Goal: Task Accomplishment & Management: Complete application form

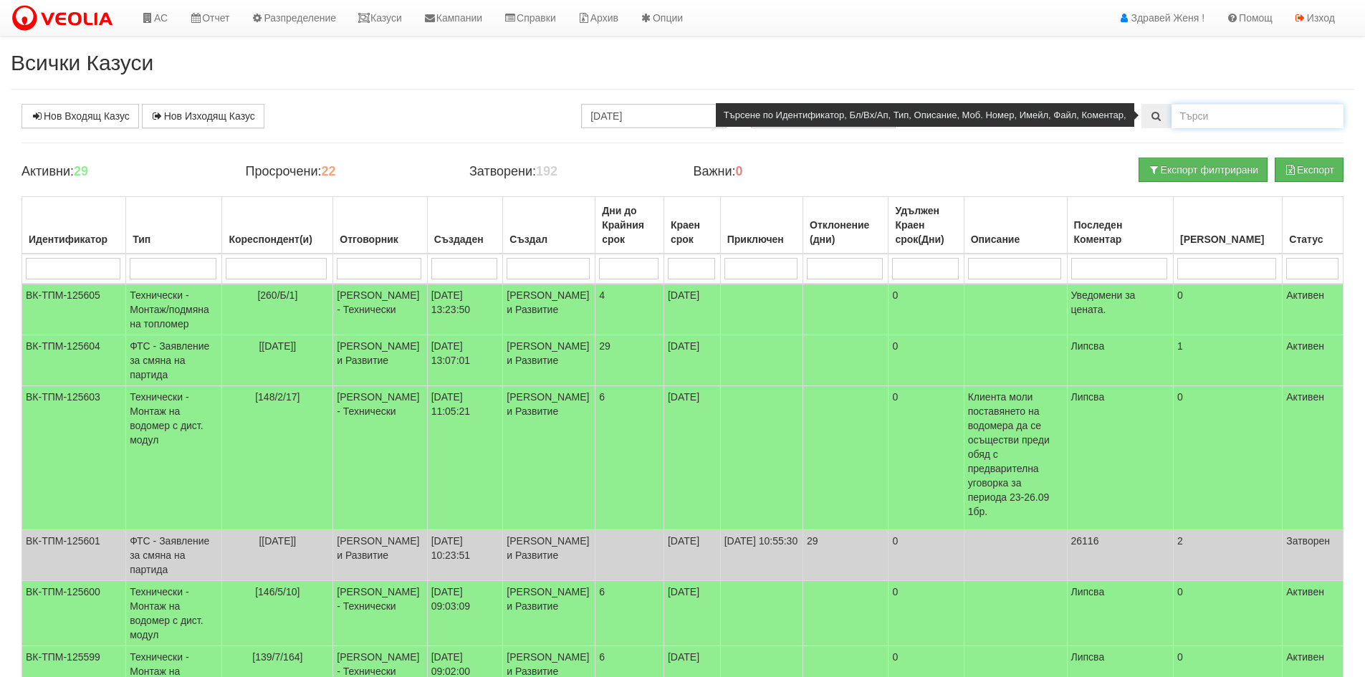
click at [1241, 122] on input "text" at bounding box center [1258, 116] width 172 height 24
type input "0887846273"
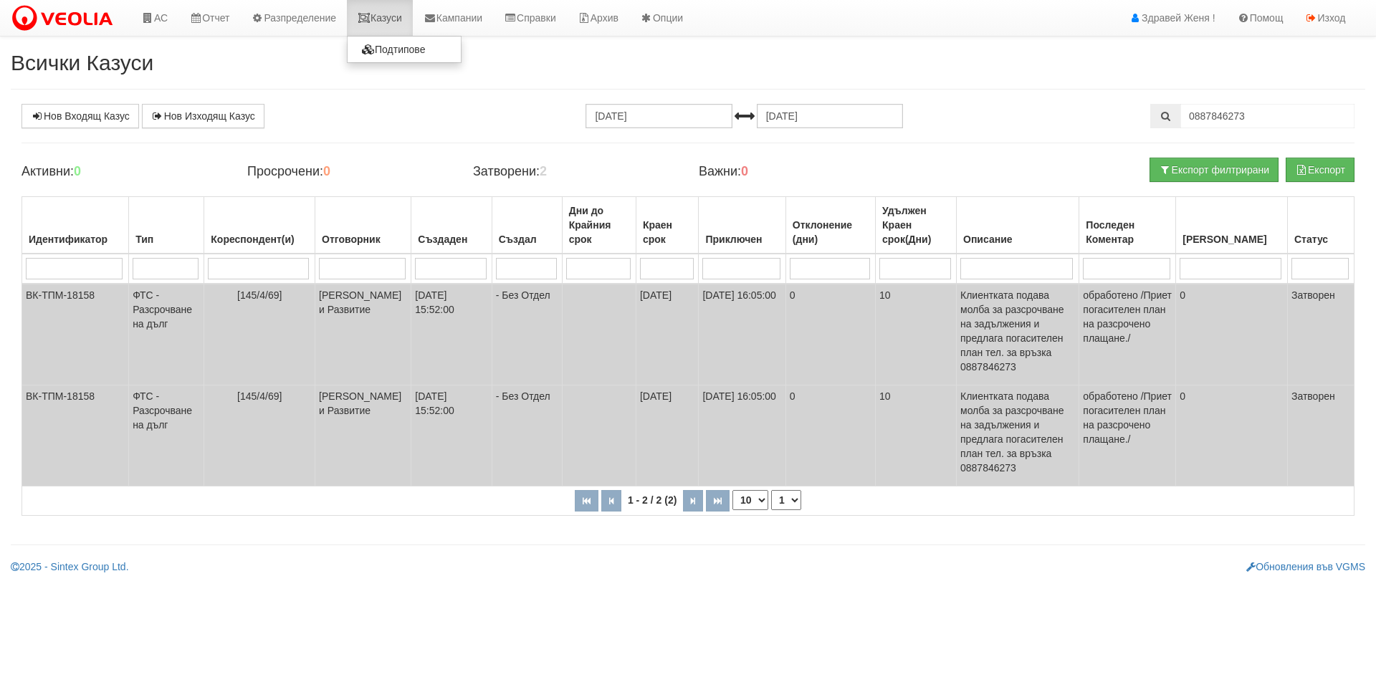
click at [391, 27] on link "Казуси" at bounding box center [380, 18] width 66 height 36
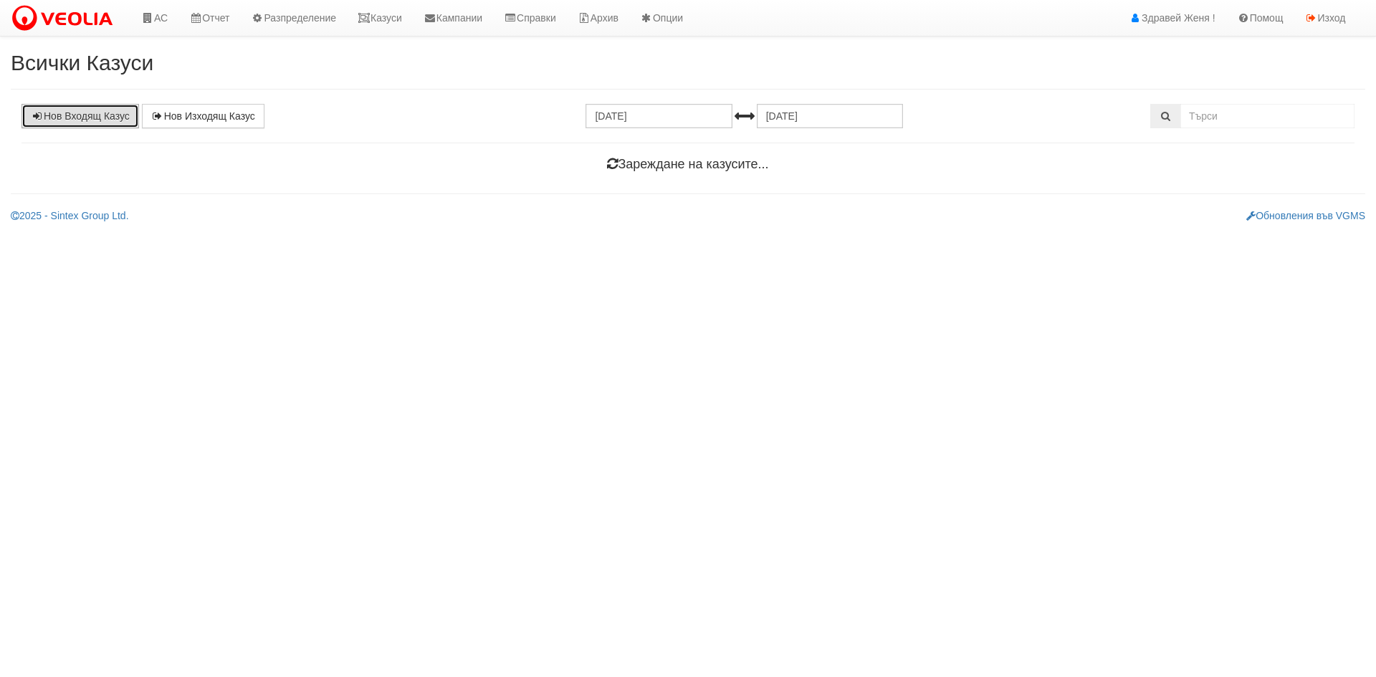
click at [117, 119] on link "Нов Входящ Казус" at bounding box center [81, 116] width 118 height 24
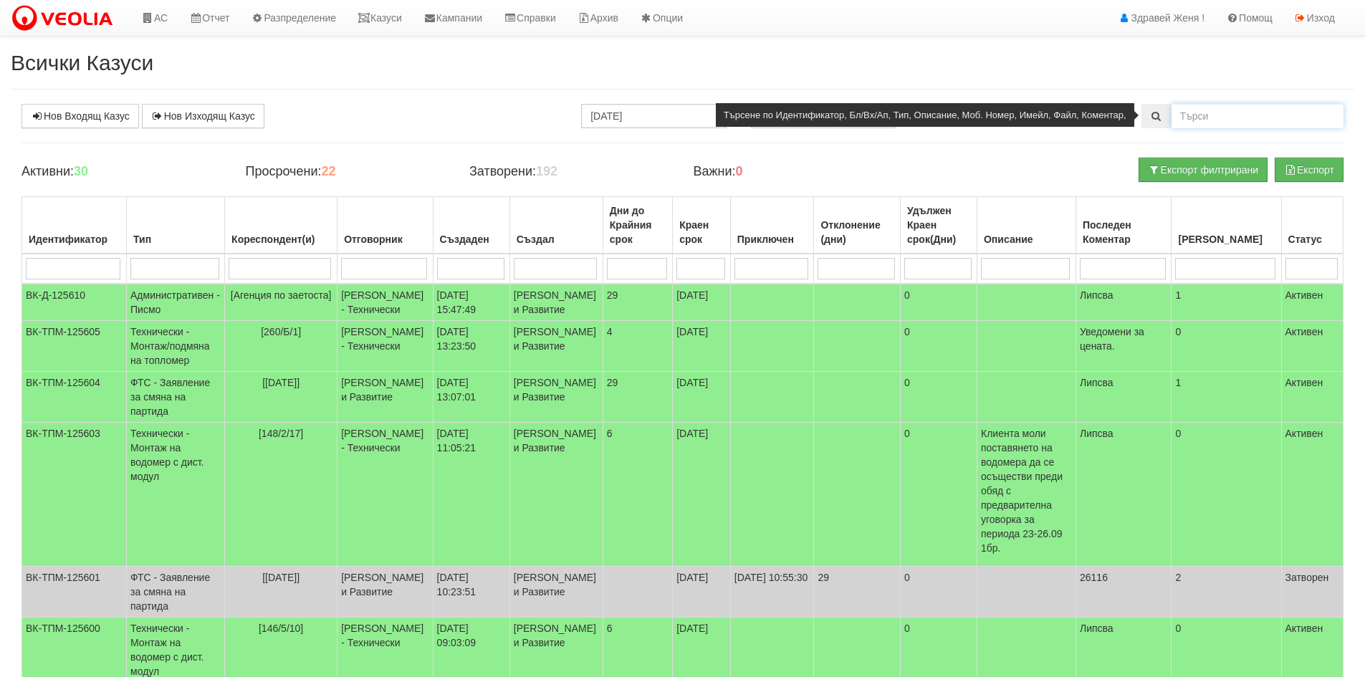
click at [1183, 119] on input "text" at bounding box center [1258, 116] width 172 height 24
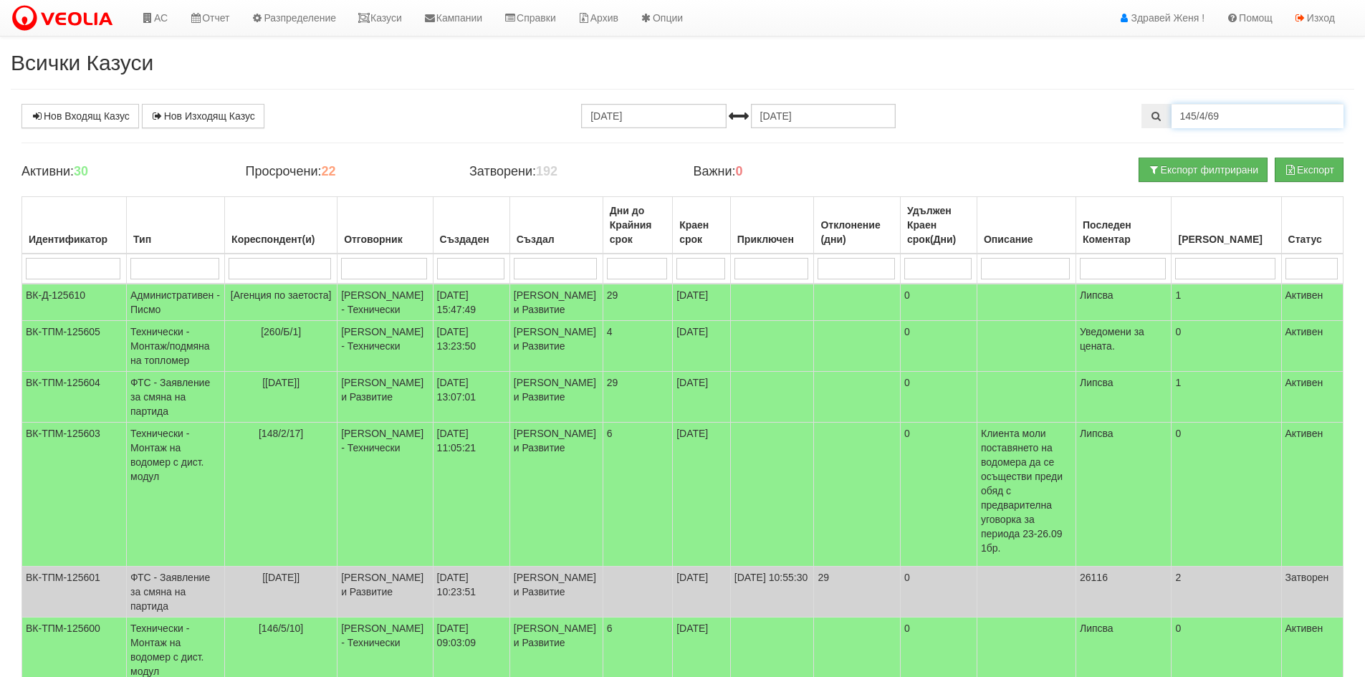
type input "145/4/69"
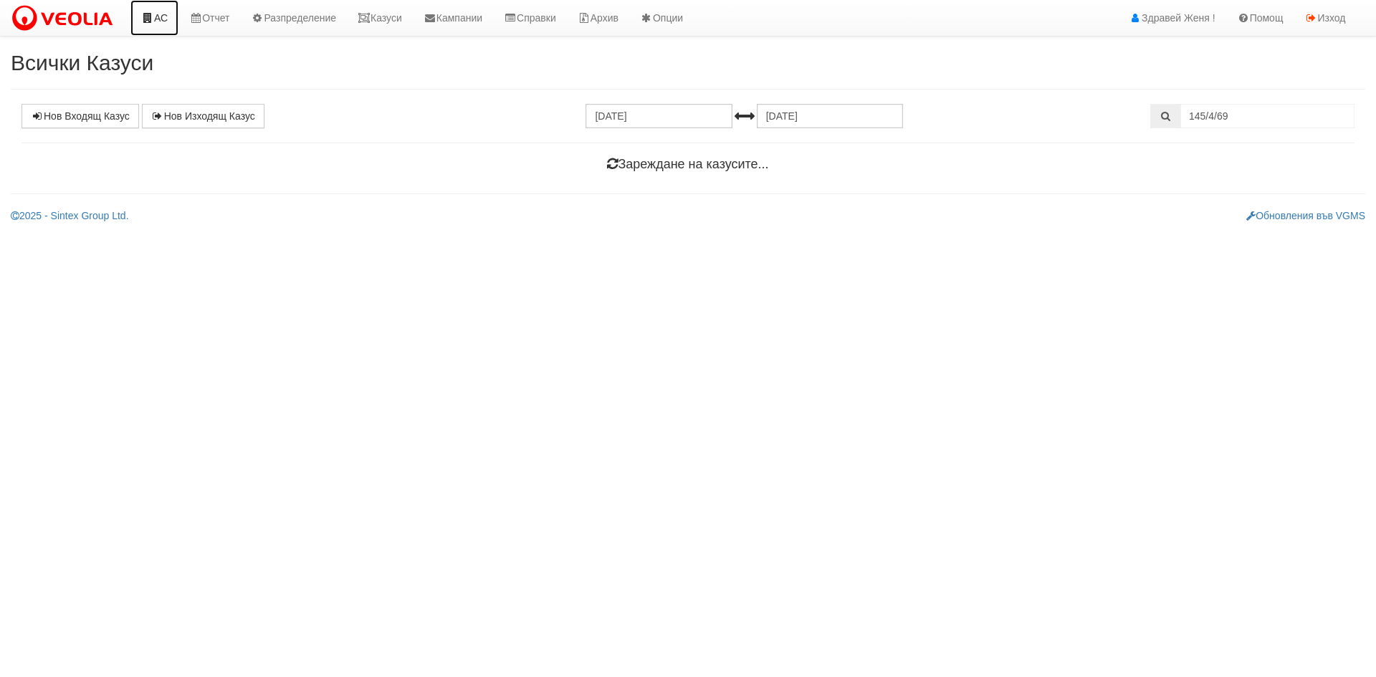
drag, startPoint x: 166, startPoint y: 18, endPoint x: 156, endPoint y: 41, distance: 24.8
click at [165, 19] on link "АС" at bounding box center [154, 18] width 48 height 36
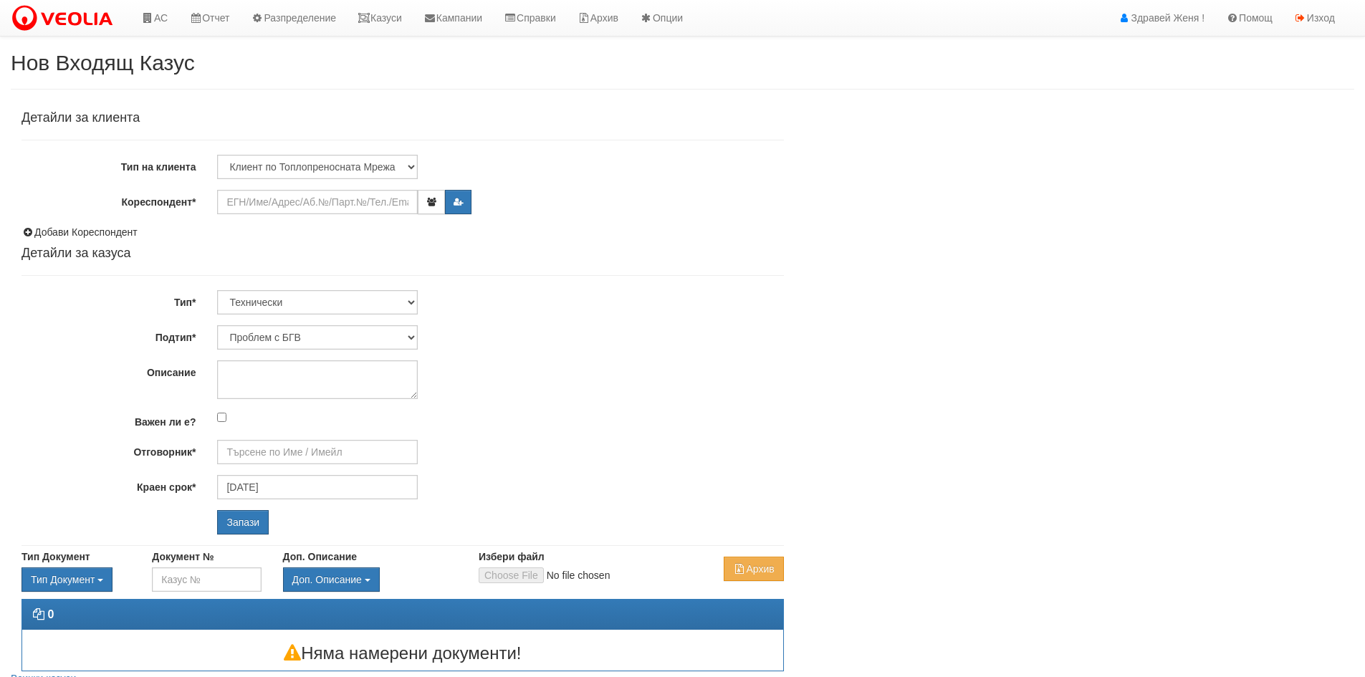
type input "Дончо Дончев - Технически"
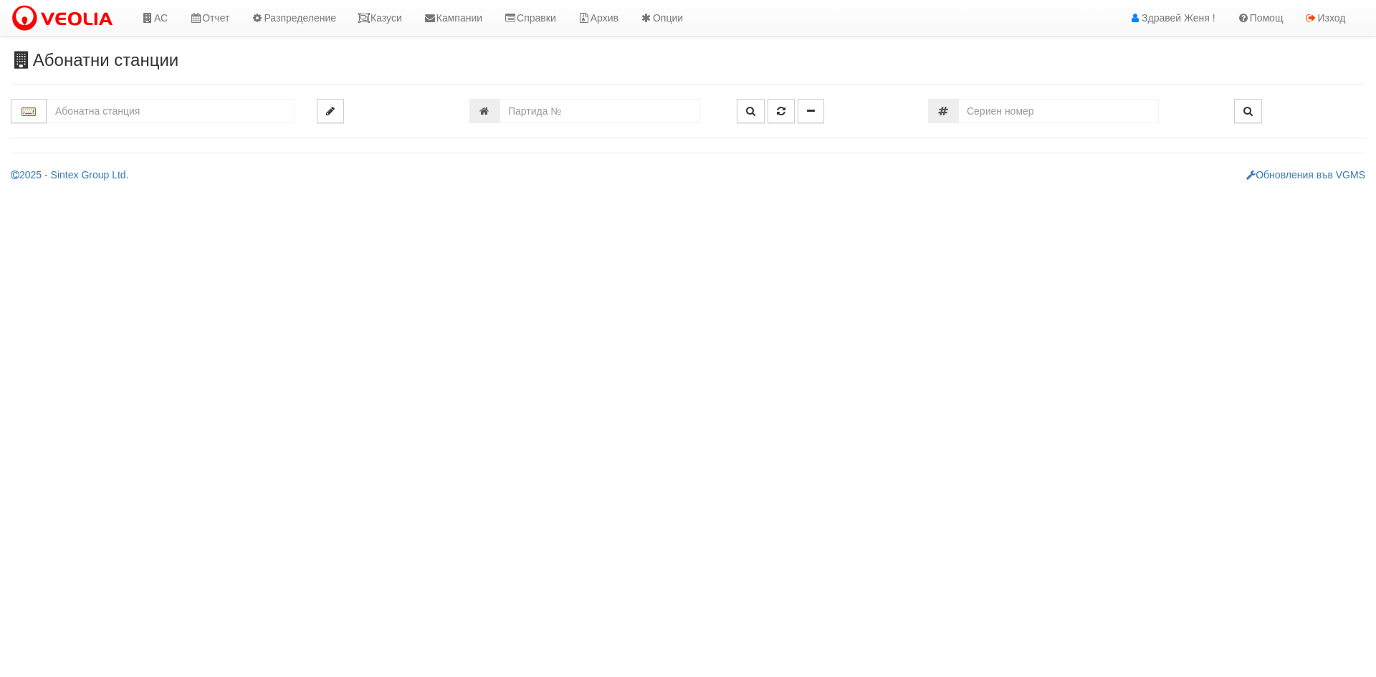
click at [124, 110] on input "text" at bounding box center [171, 111] width 249 height 24
click at [144, 106] on input "145/4/69" at bounding box center [171, 111] width 249 height 24
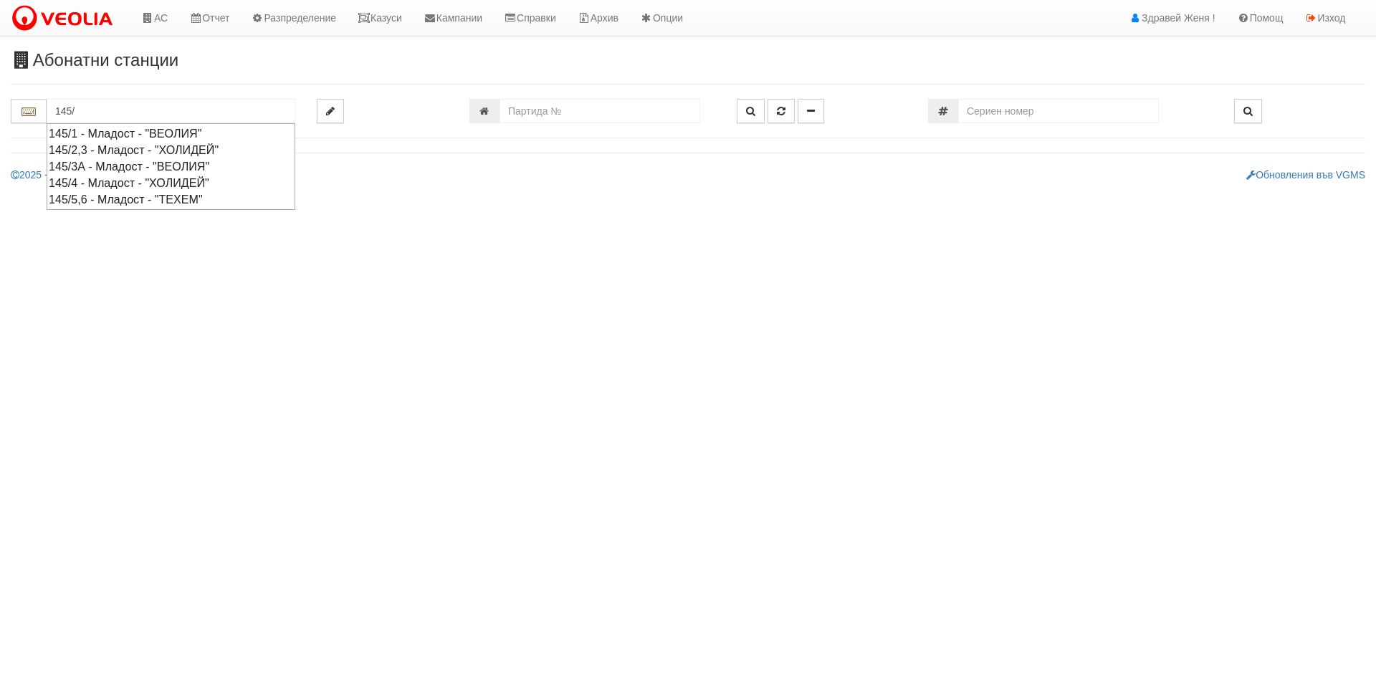
click at [147, 182] on div "145/4 - Младост - "ХОЛИДЕЙ"" at bounding box center [171, 183] width 244 height 16
type input "145/4 - Младост - "ХОЛИДЕЙ""
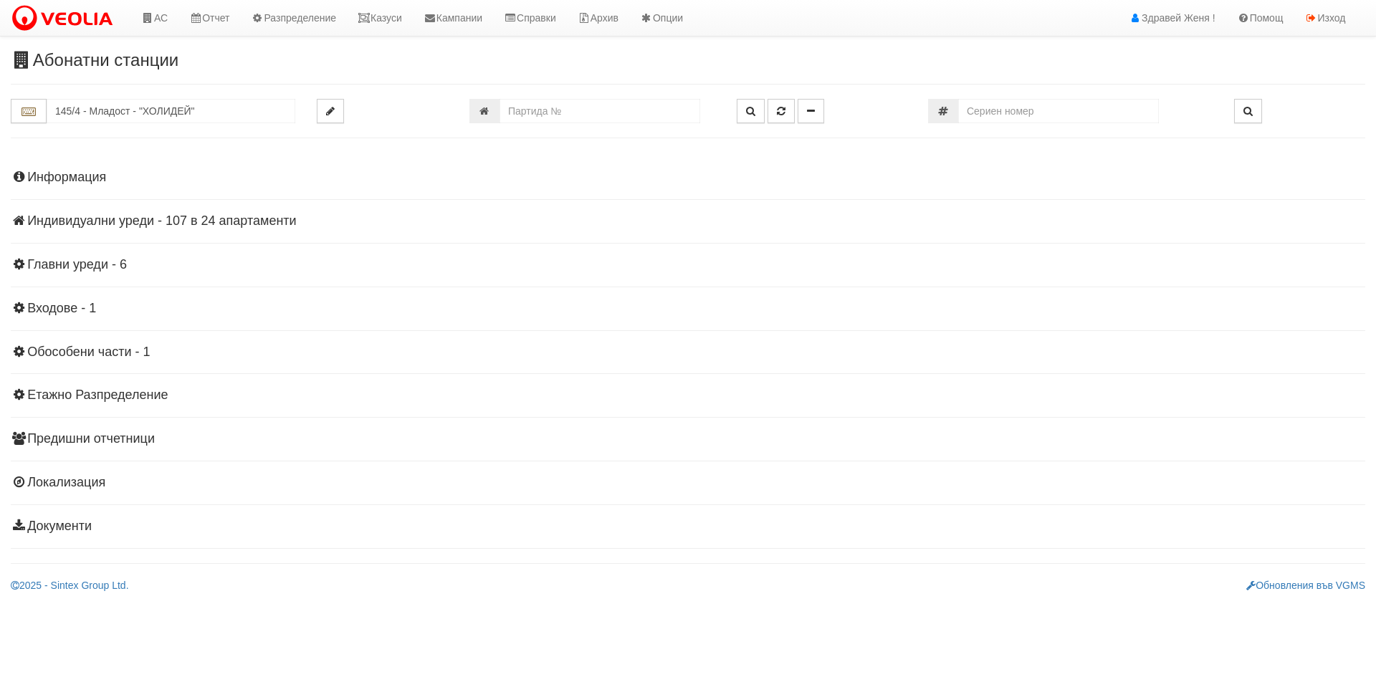
click at [260, 215] on h4 "Индивидуални уреди - 107 в 24 апартаменти" at bounding box center [688, 221] width 1355 height 14
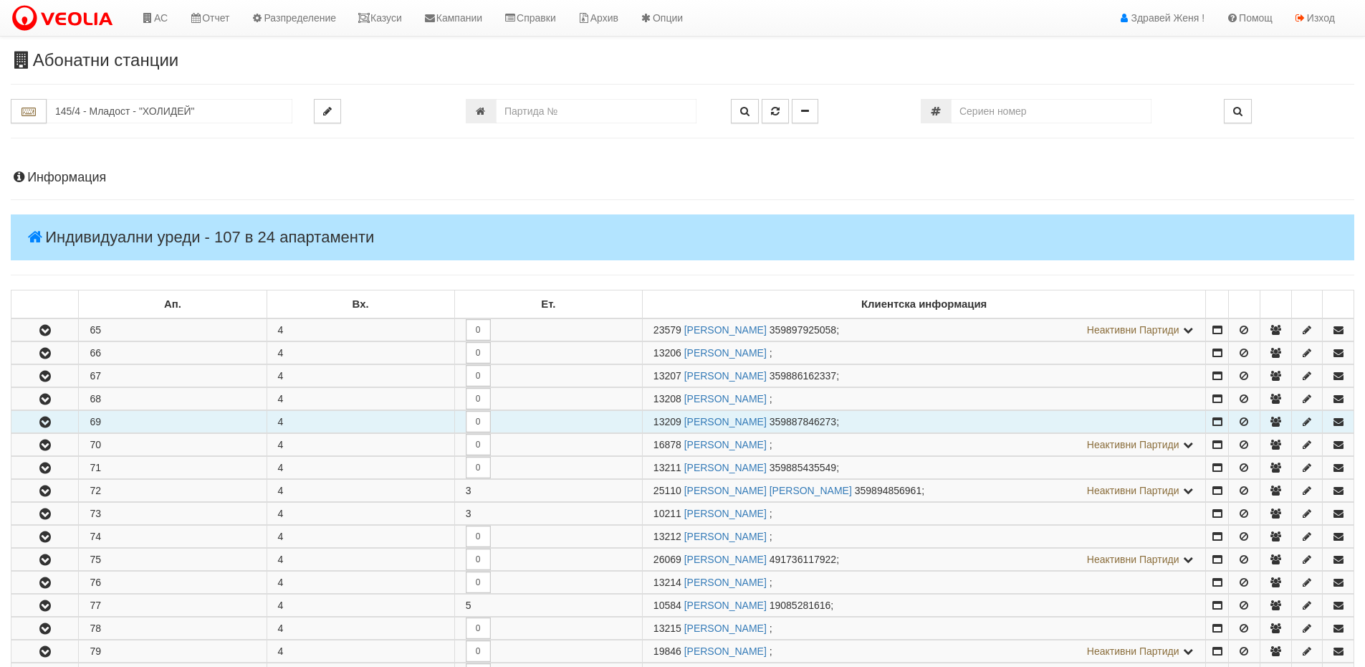
drag, startPoint x: 682, startPoint y: 420, endPoint x: 655, endPoint y: 417, distance: 27.4
click at [655, 417] on span "13209" at bounding box center [668, 421] width 28 height 11
copy span "13209"
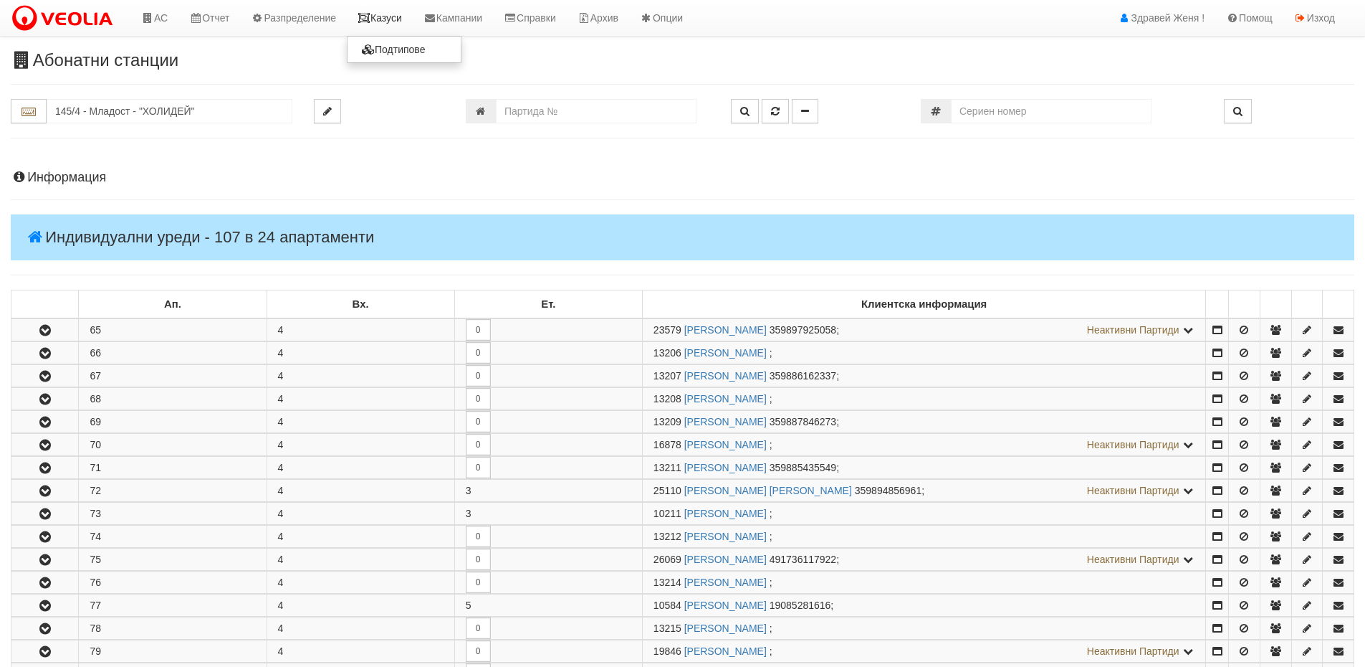
click at [387, 17] on link "Казуси" at bounding box center [380, 18] width 66 height 36
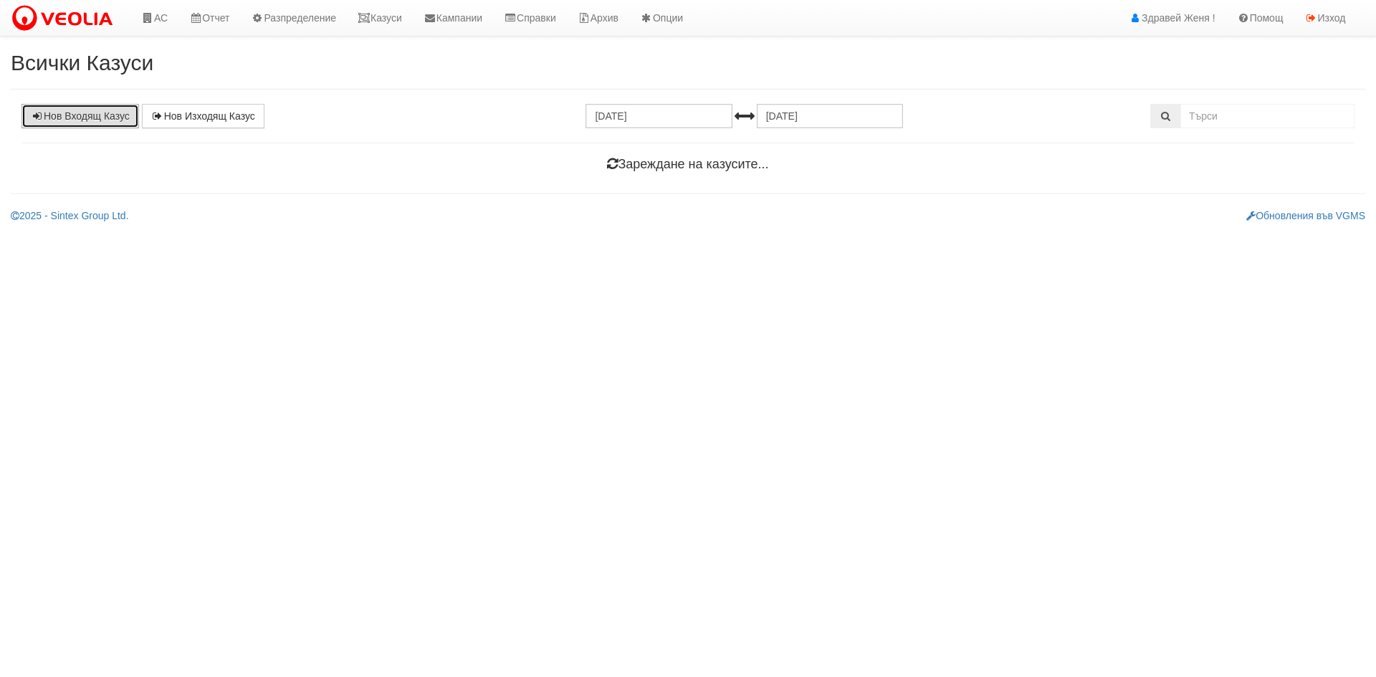
click at [63, 115] on link "Нов Входящ Казус" at bounding box center [81, 116] width 118 height 24
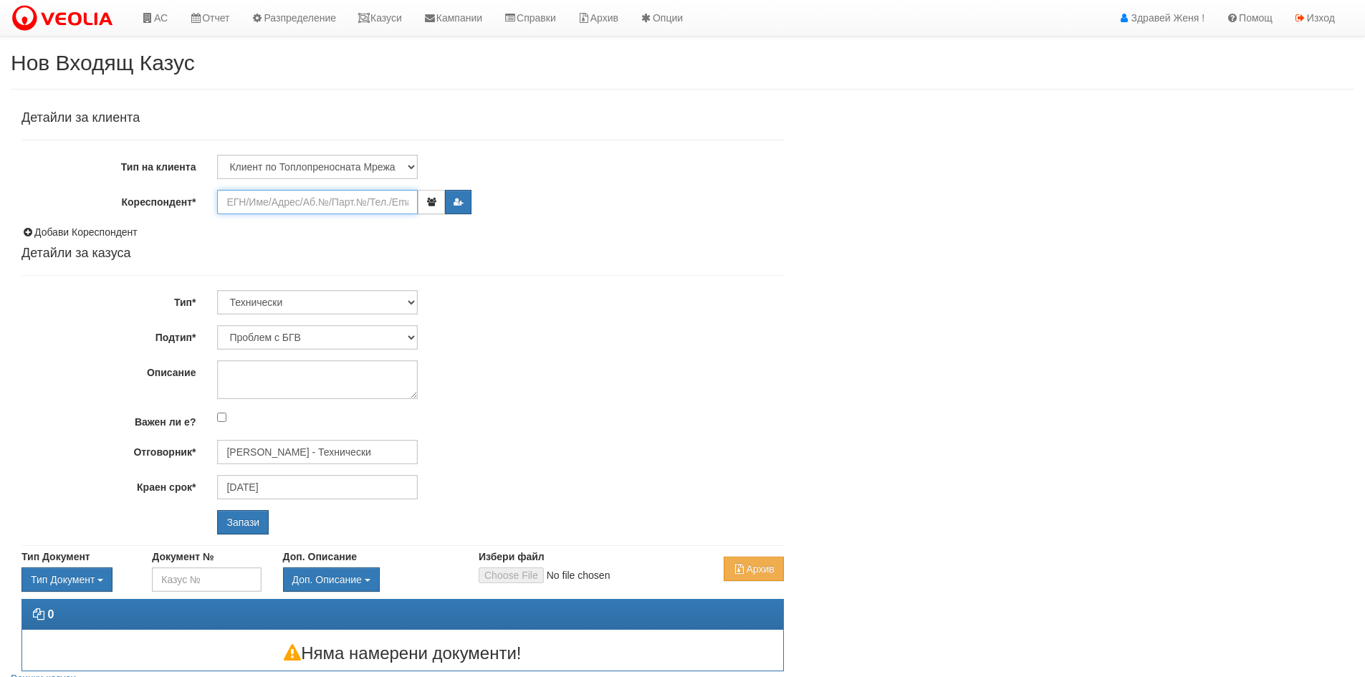
click at [303, 206] on input "Кореспондент*" at bounding box center [317, 202] width 201 height 24
paste input "13209"
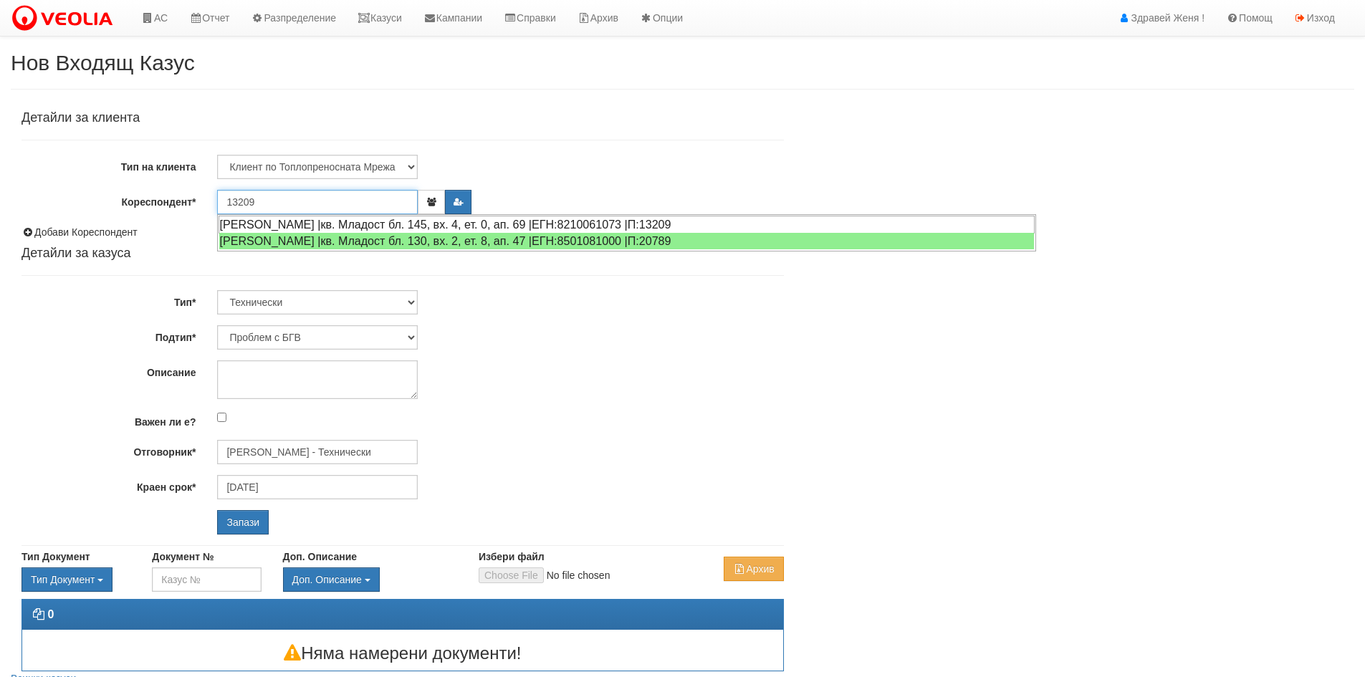
click at [297, 221] on div "[PERSON_NAME] |кв. Младост бл. 145, вх. 4, ет. 0, ап. 69 |ЕГН:8210061073 |П:132…" at bounding box center [627, 225] width 816 height 18
type input "[PERSON_NAME]"
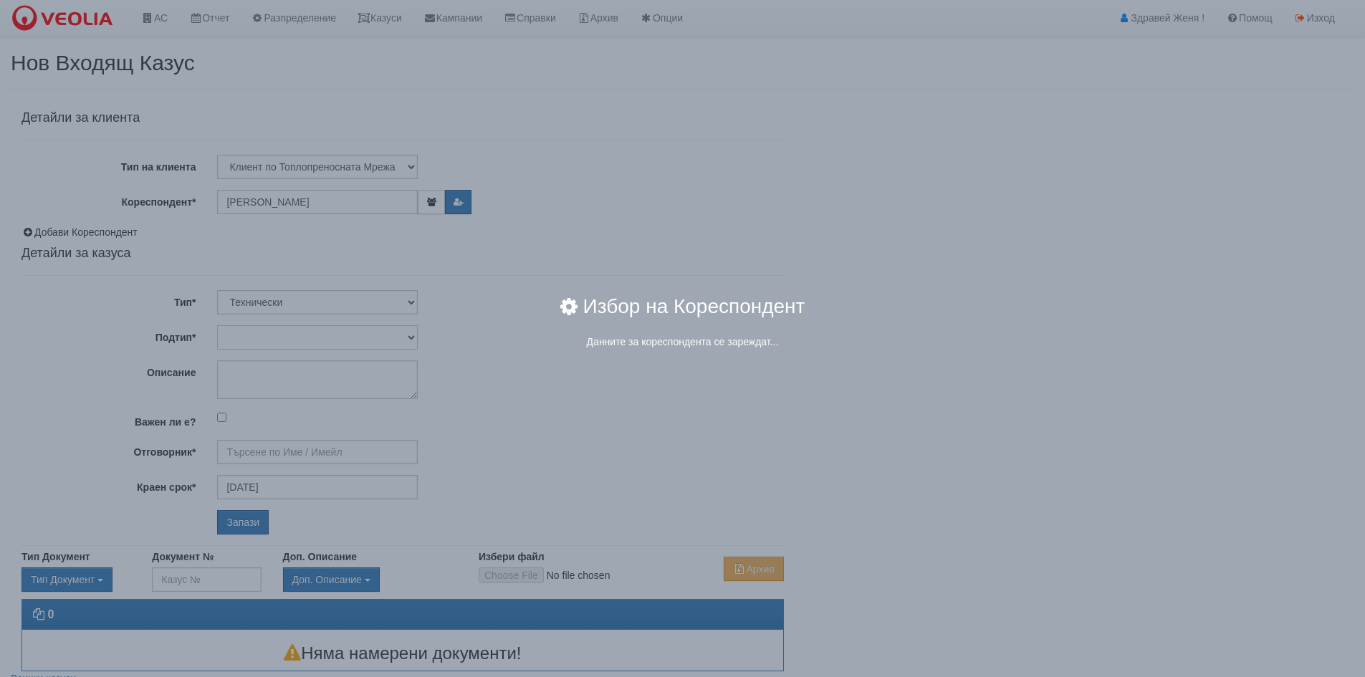
type input "[PERSON_NAME] - Технически"
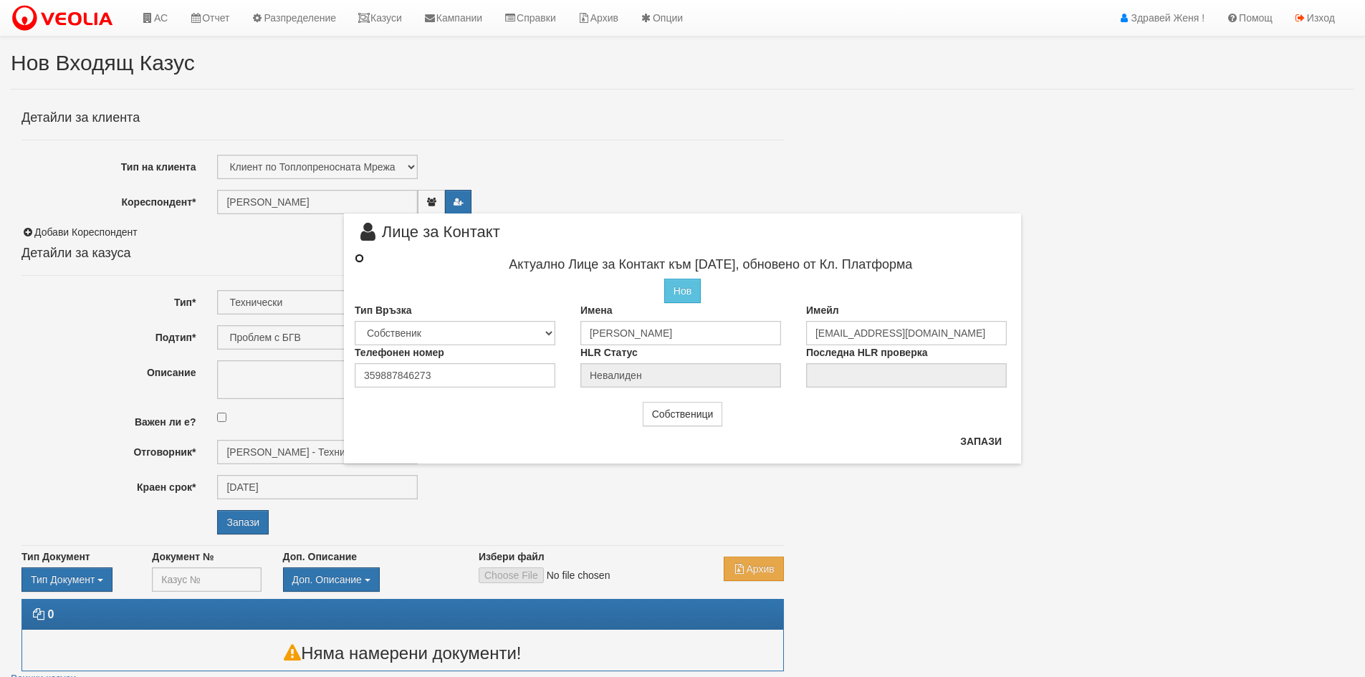
click at [357, 259] on input "radio" at bounding box center [359, 258] width 9 height 9
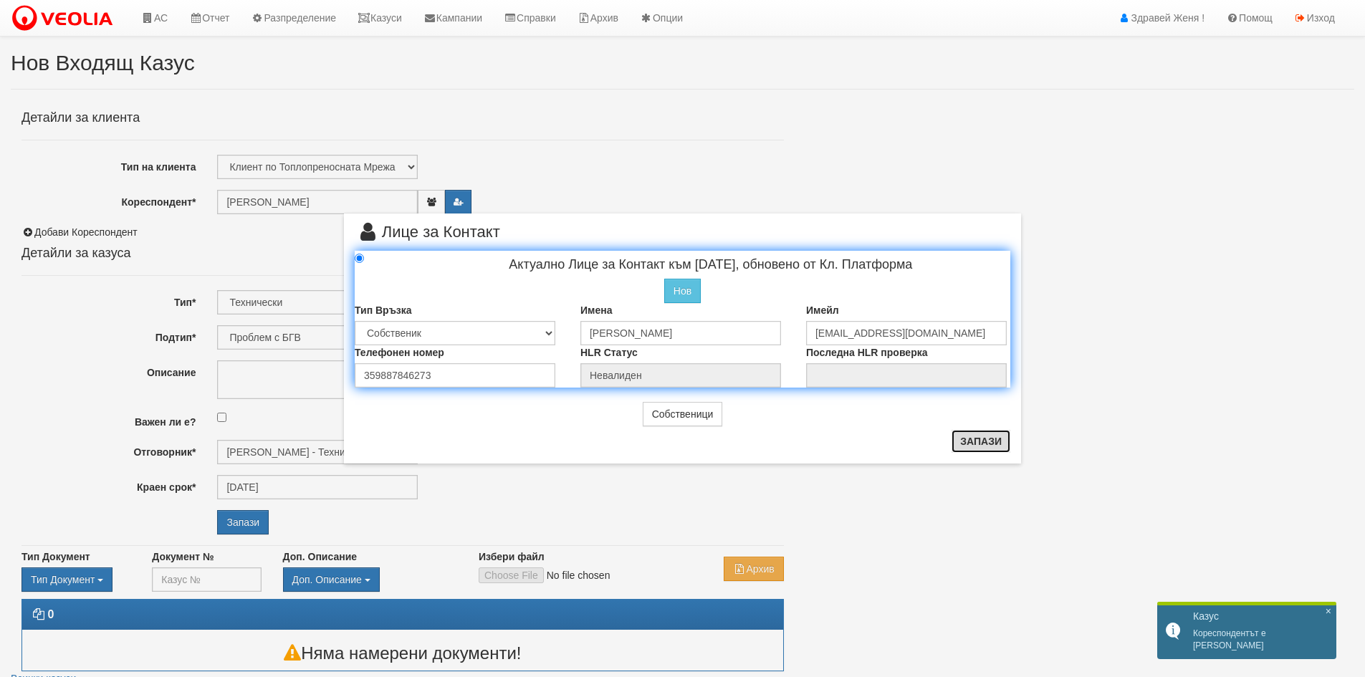
click at [975, 439] on button "Запази" at bounding box center [981, 441] width 59 height 23
radio input "true"
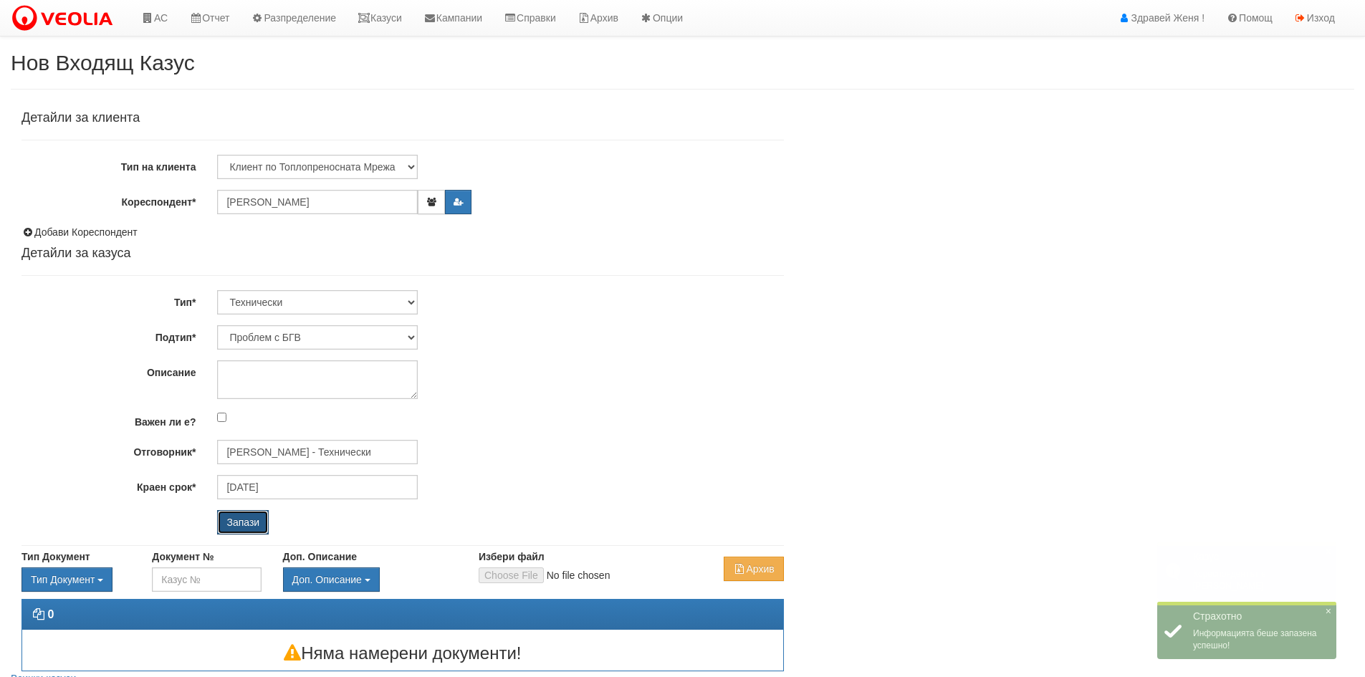
click at [250, 519] on input "Запази" at bounding box center [243, 522] width 52 height 24
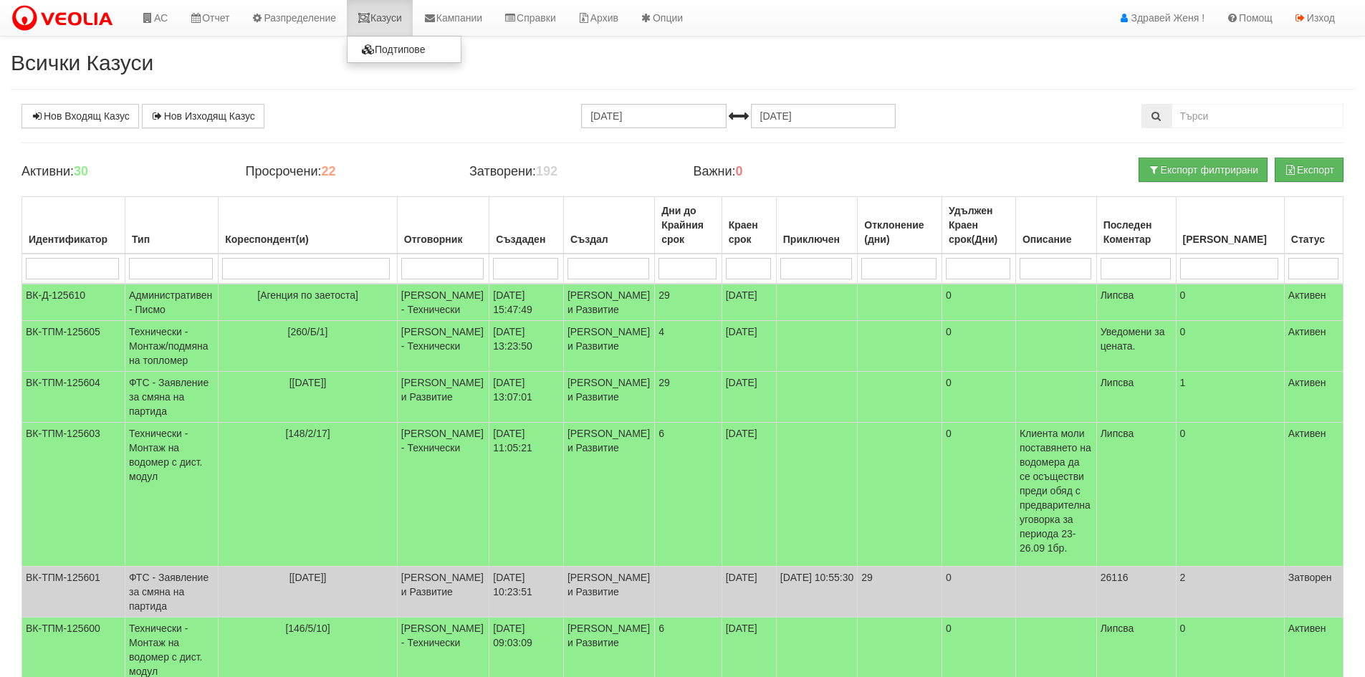
click at [410, 21] on link "Казуси" at bounding box center [380, 18] width 66 height 36
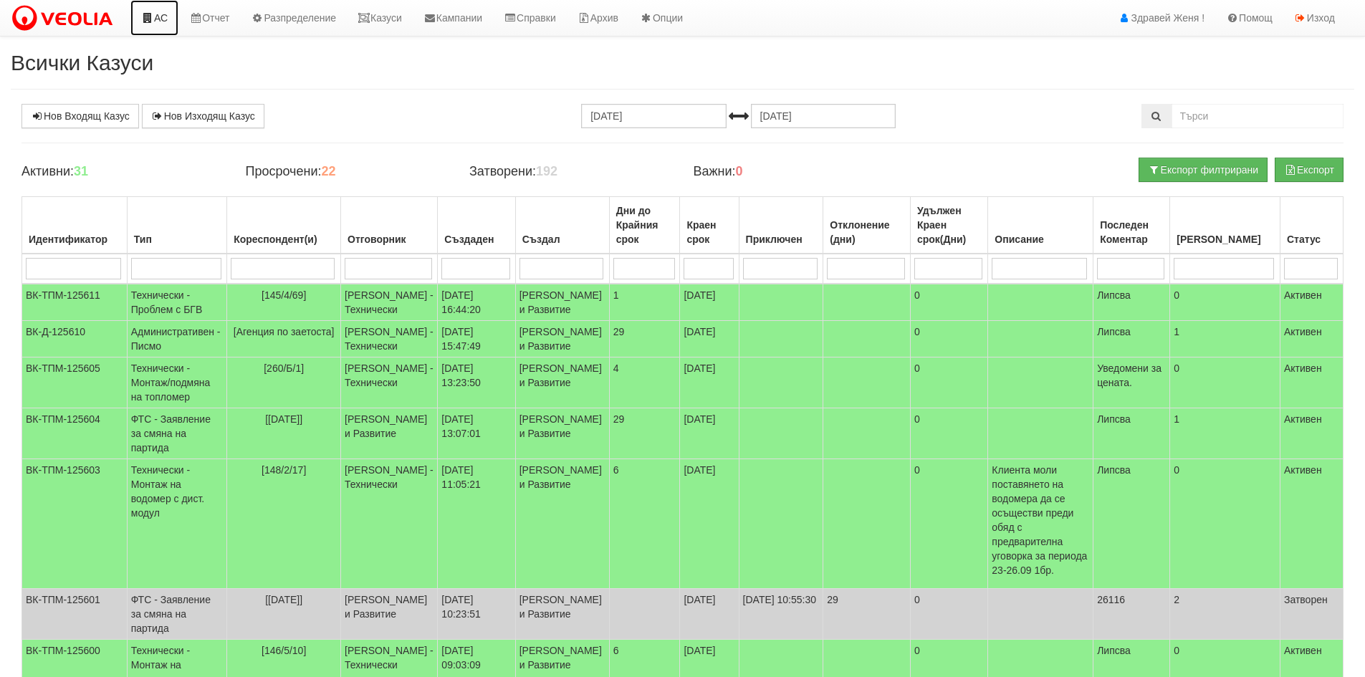
click at [173, 16] on link "АС" at bounding box center [154, 18] width 48 height 36
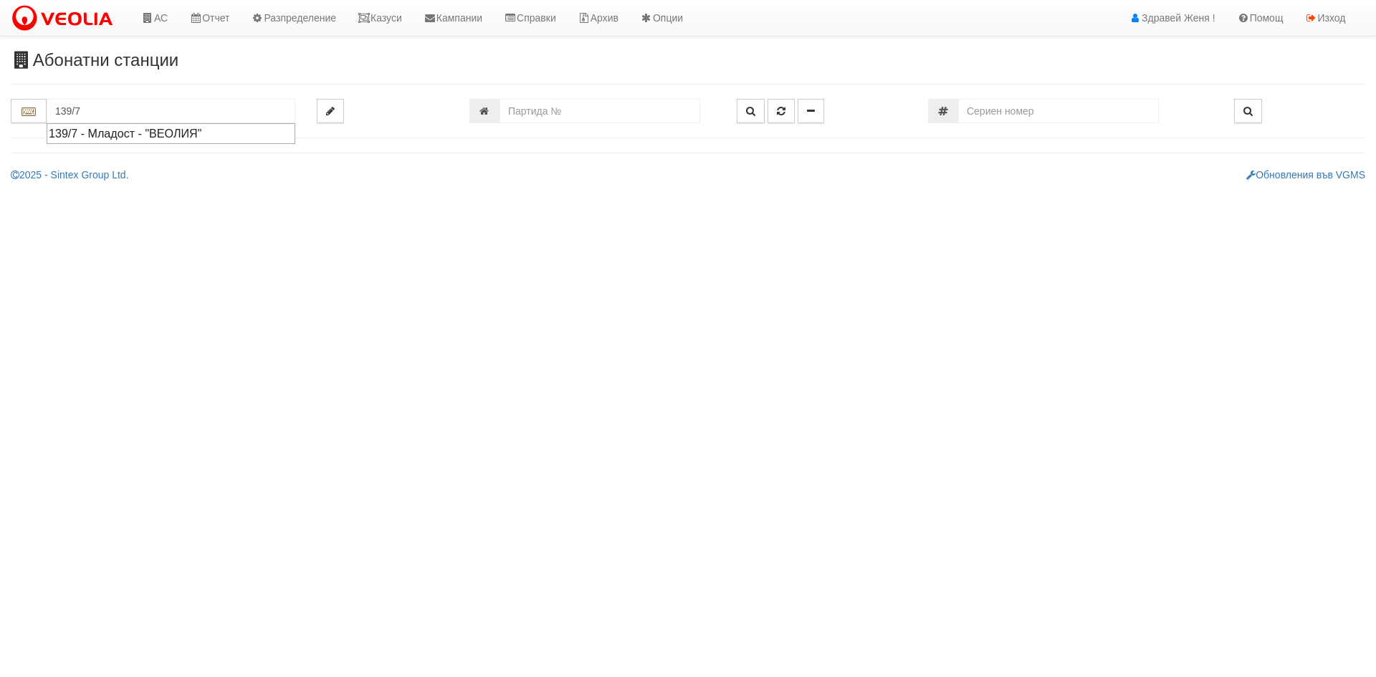
click at [122, 134] on div "139/7 - Младост - "ВЕОЛИЯ"" at bounding box center [171, 133] width 244 height 16
type input "139/7 - Младост - "ВЕОЛИЯ""
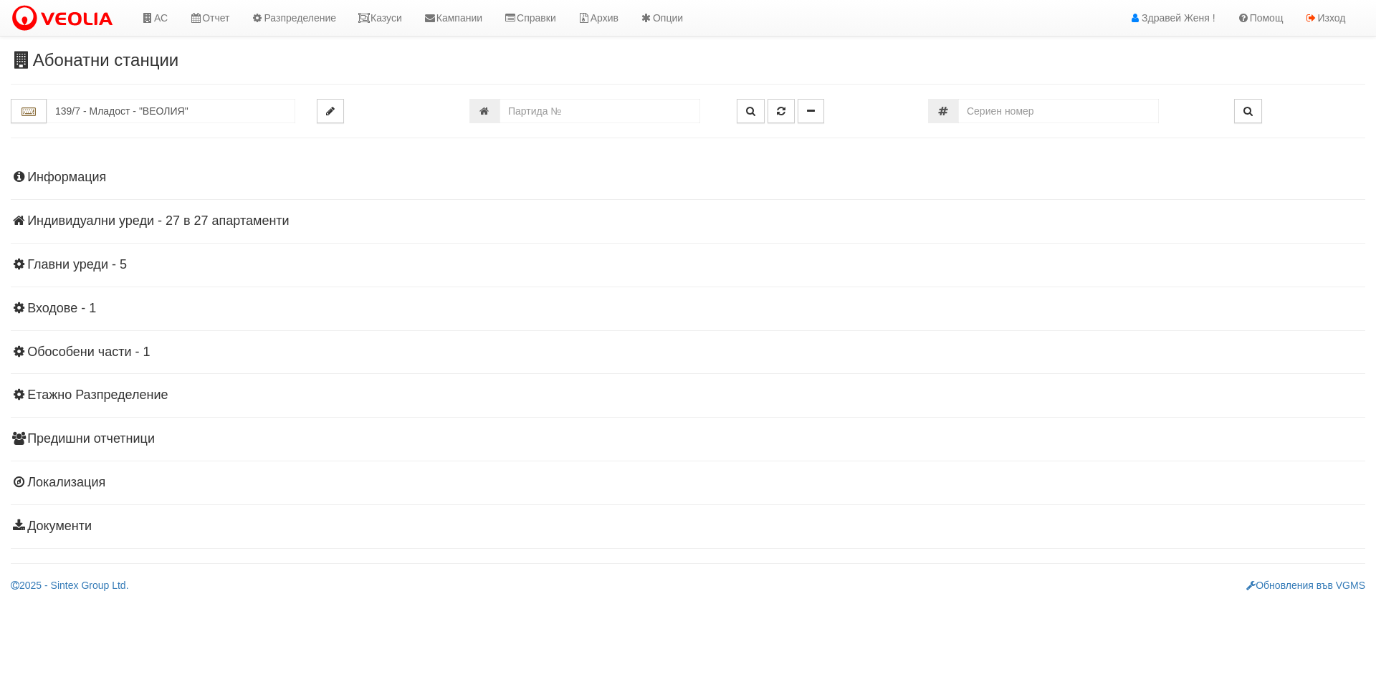
click at [178, 221] on h4 "Индивидуални уреди - 27 в 27 апартаменти" at bounding box center [688, 221] width 1355 height 14
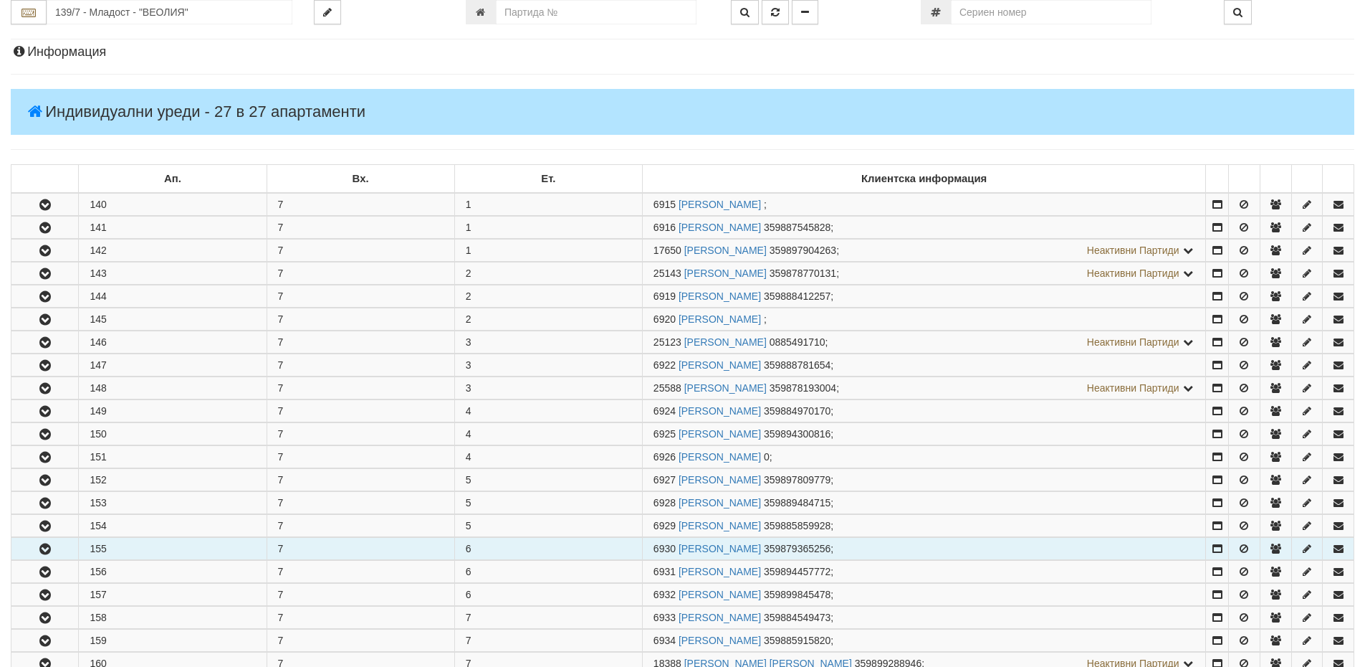
scroll to position [287, 0]
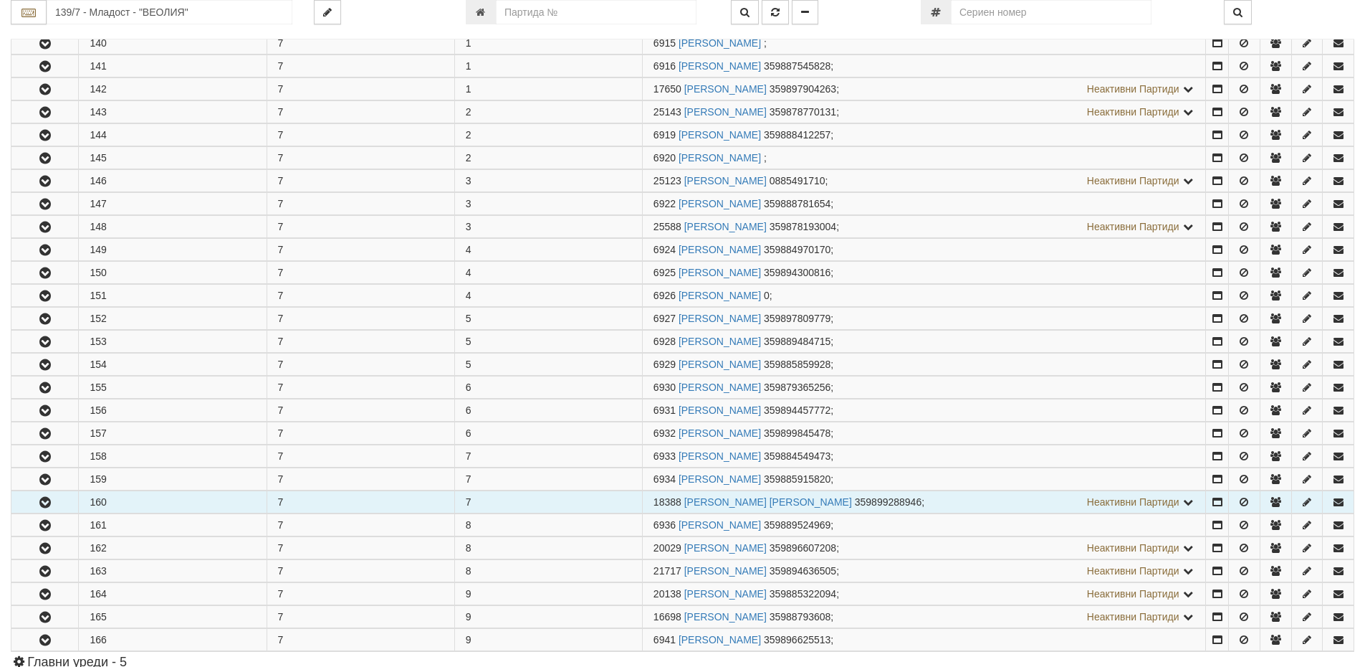
click at [52, 500] on icon "button" at bounding box center [45, 502] width 17 height 10
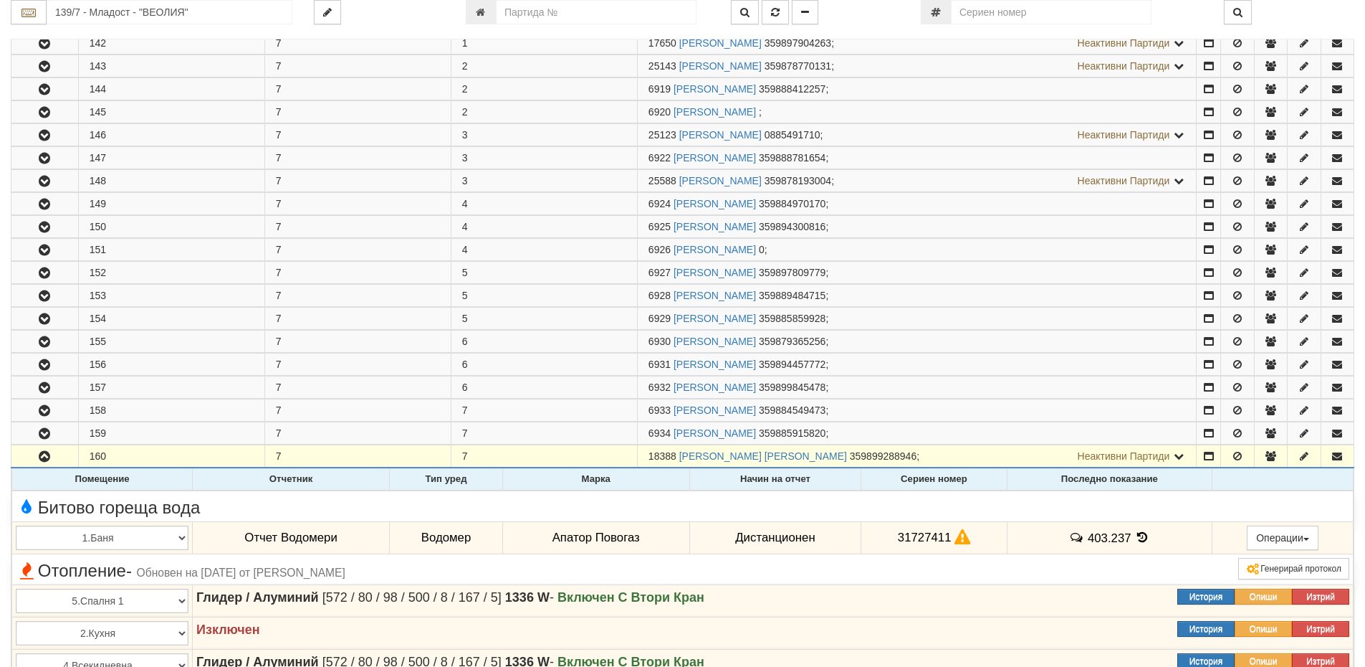
scroll to position [358, 0]
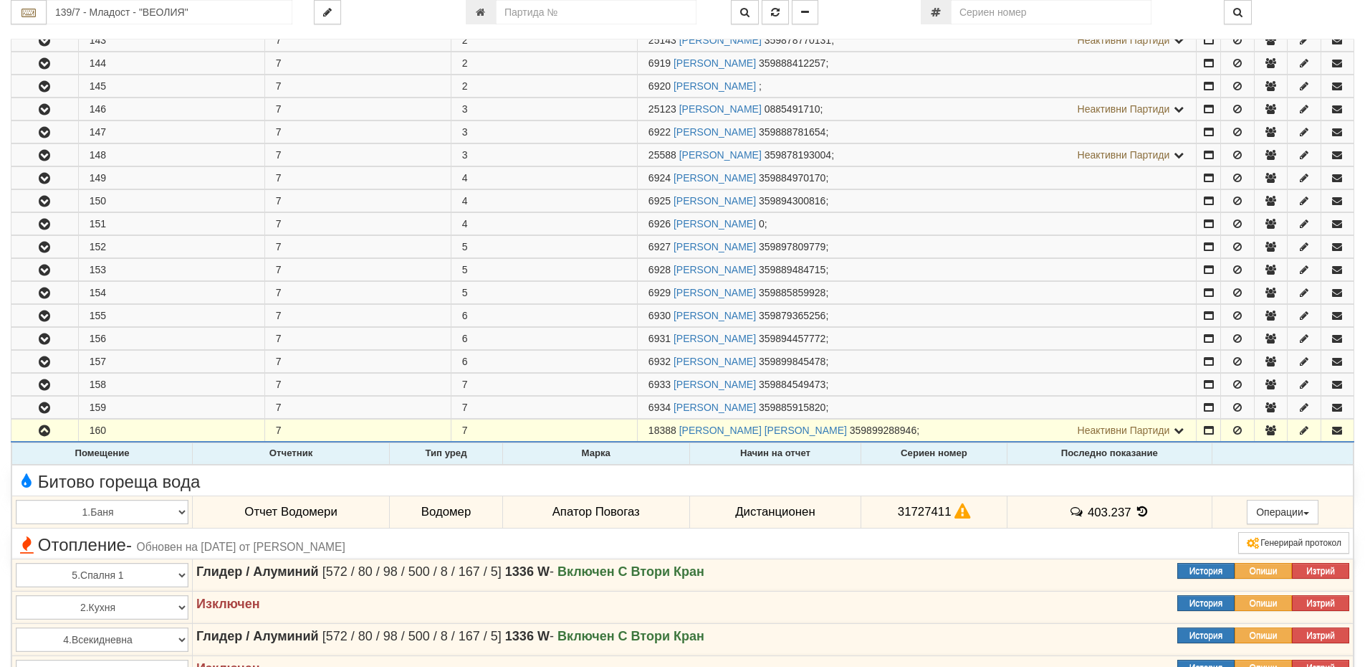
click at [957, 521] on td "31727411" at bounding box center [933, 511] width 145 height 33
click at [1140, 510] on icon at bounding box center [1143, 511] width 16 height 12
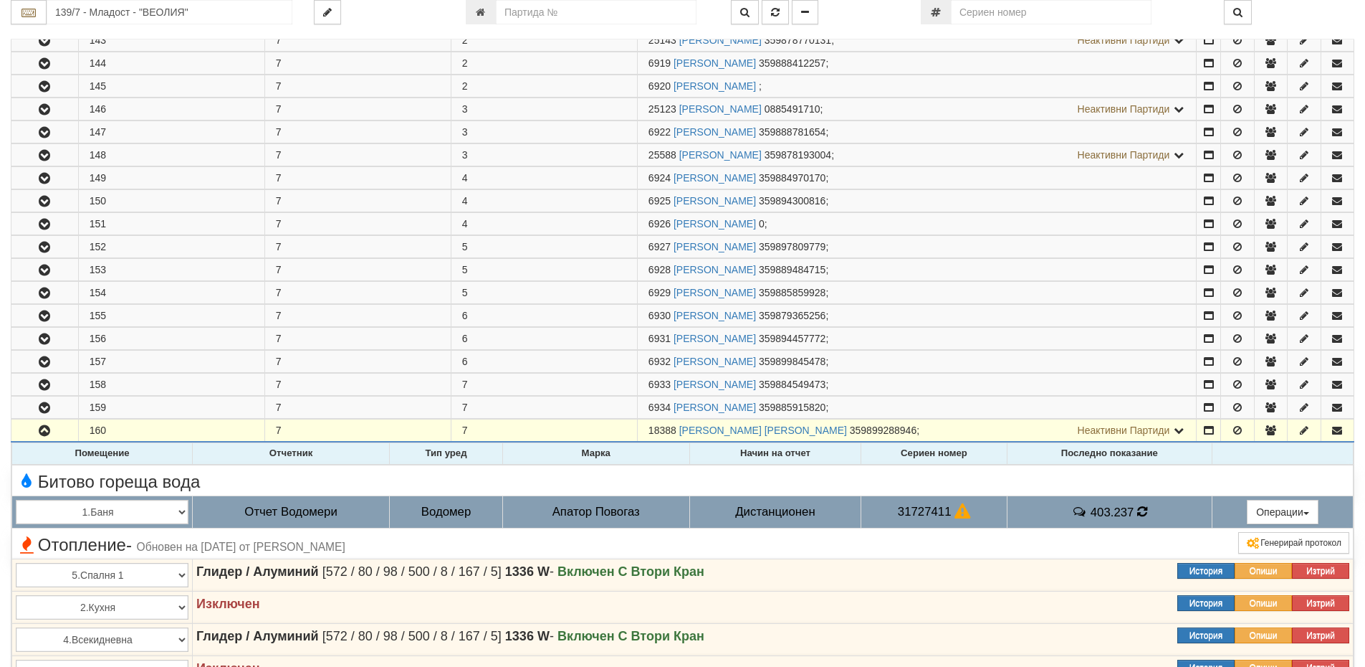
click at [950, 515] on td "31727411" at bounding box center [933, 511] width 145 height 33
click at [955, 510] on icon at bounding box center [963, 511] width 16 height 12
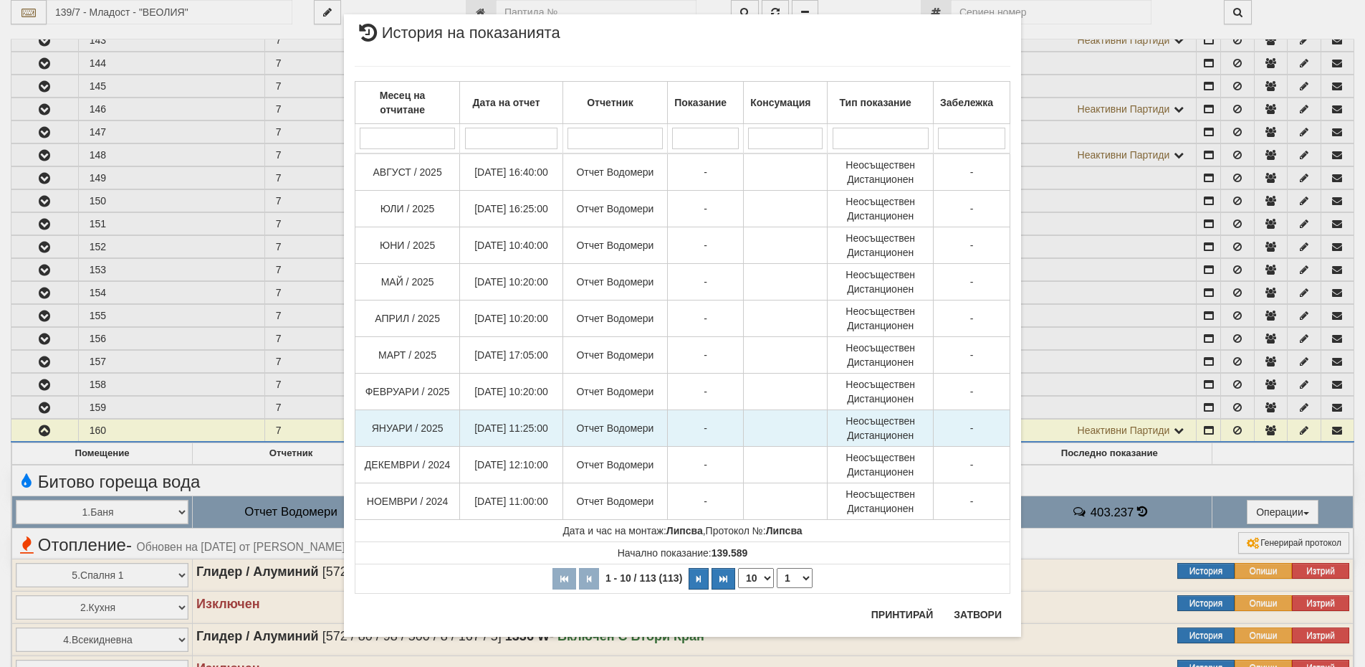
scroll to position [27, 0]
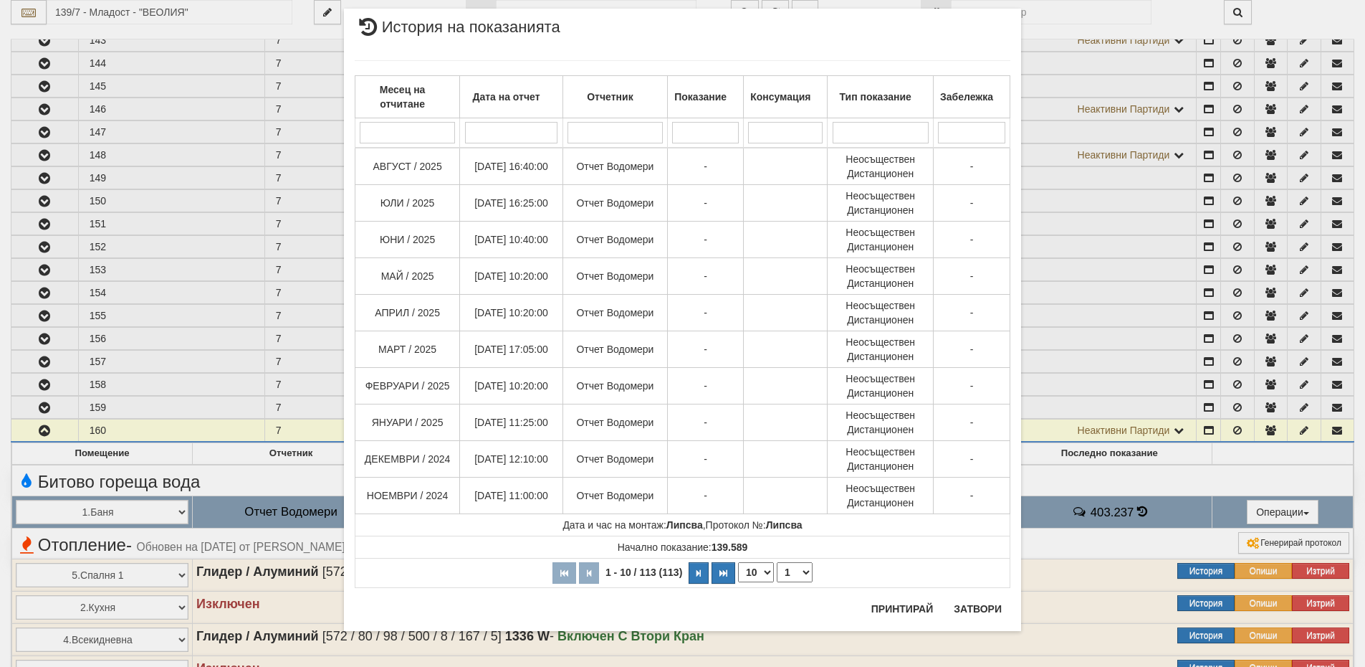
click at [755, 573] on select "10 20 30 40" at bounding box center [756, 572] width 36 height 20
select select "40"
click at [738, 582] on select "10 20 30 40" at bounding box center [756, 572] width 36 height 20
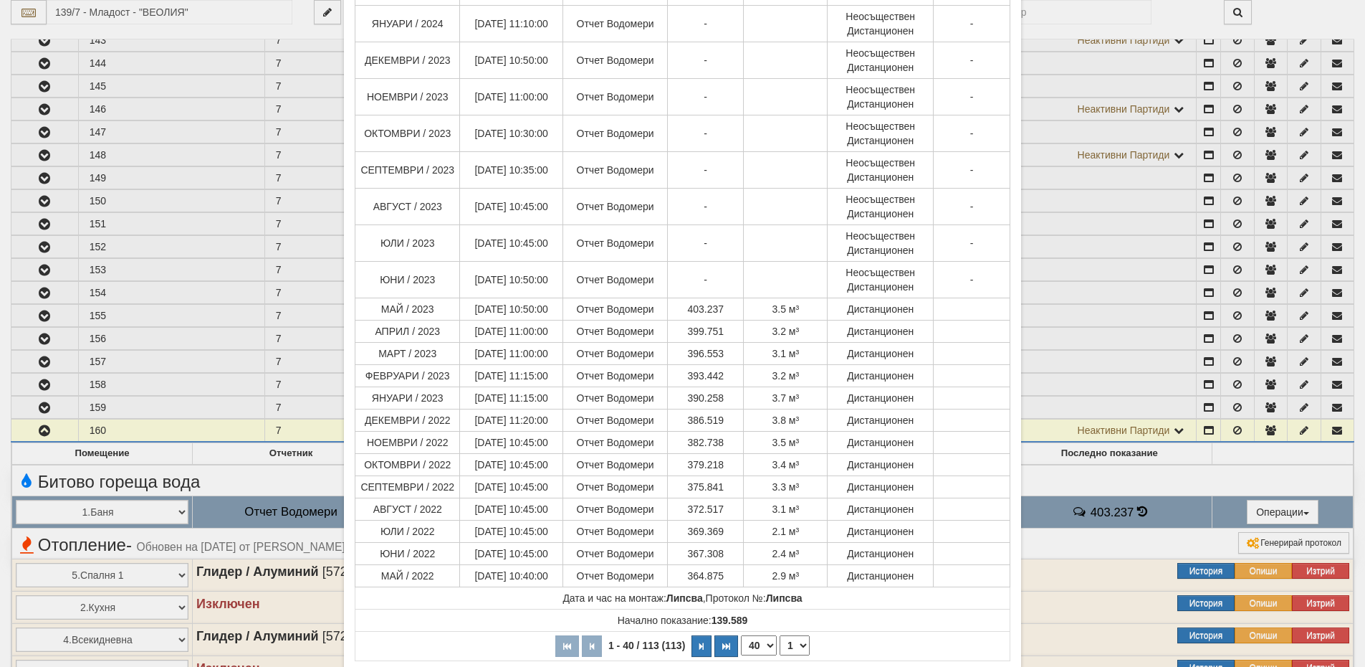
scroll to position [887, 0]
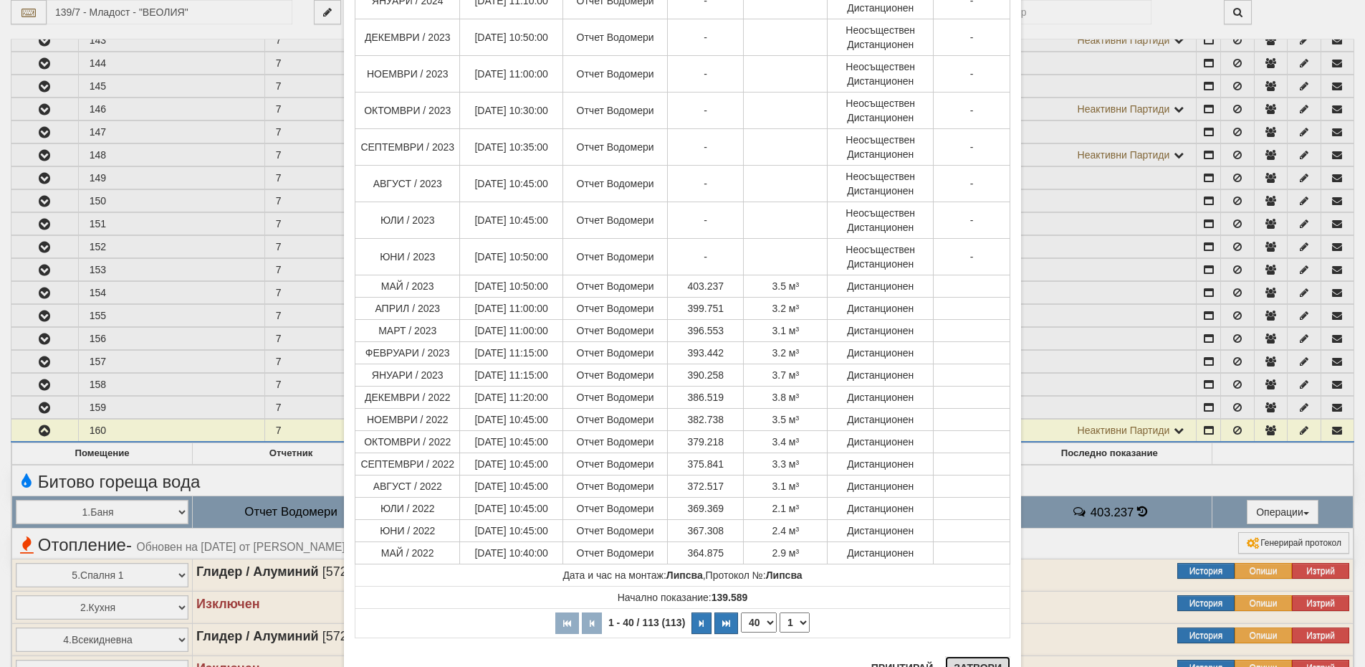
click at [969, 657] on button "Затвори" at bounding box center [977, 667] width 65 height 23
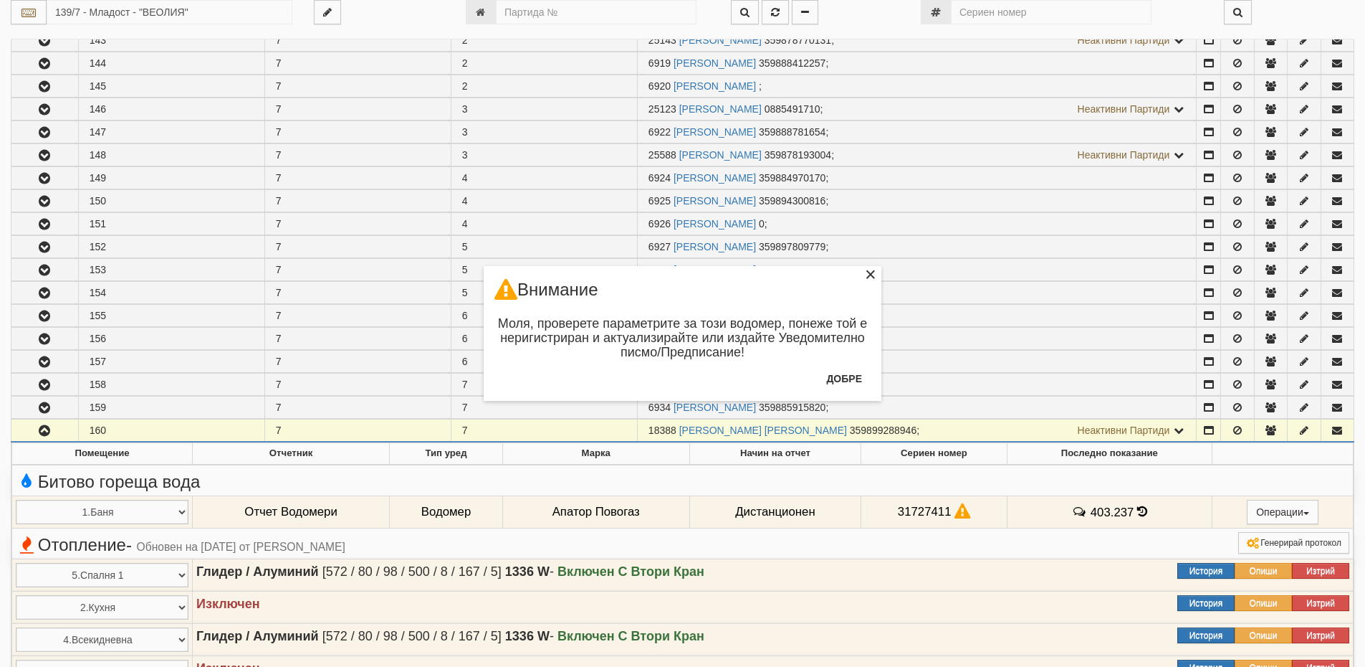
click at [872, 274] on div "×" at bounding box center [871, 276] width 14 height 14
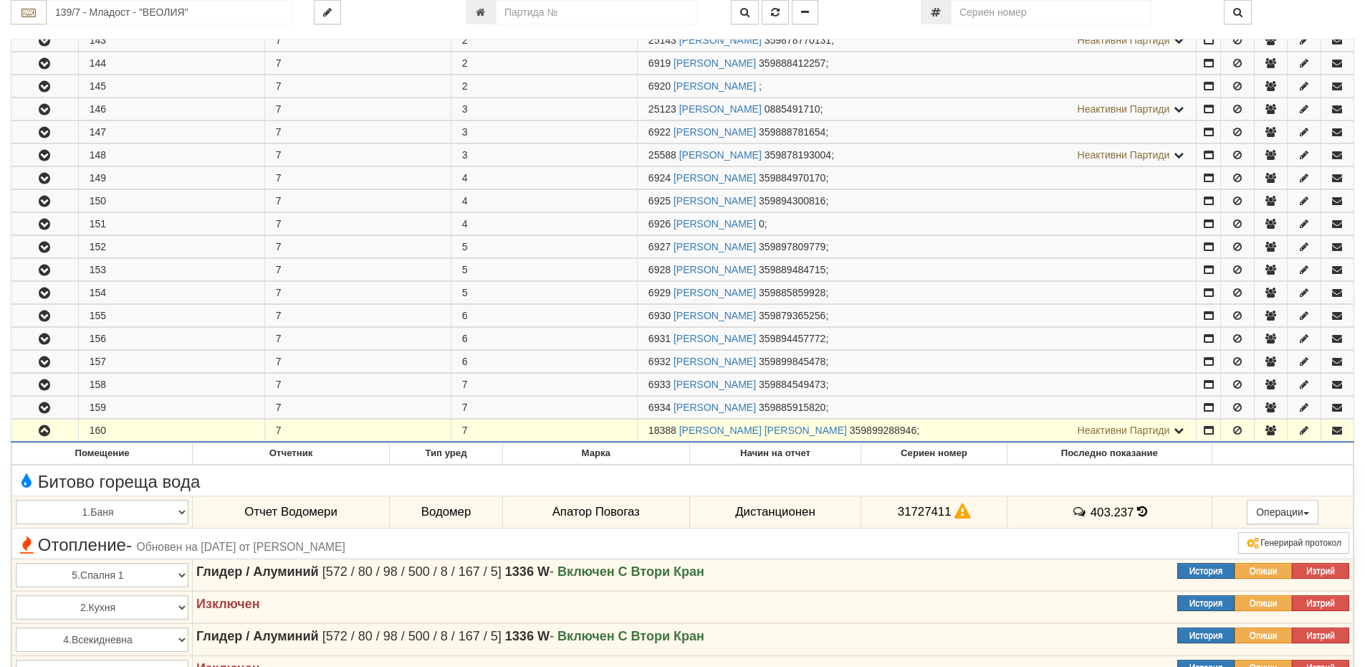
drag, startPoint x: 674, startPoint y: 428, endPoint x: 646, endPoint y: 429, distance: 28.7
click at [646, 429] on td "18388 СЛАВЕНА ПЕТРОВА КОЛАРОВА 359899288946 ; Неактивни Партиди 6935 ПЕТЪР СЛАВ…" at bounding box center [916, 430] width 559 height 23
copy span "18388"
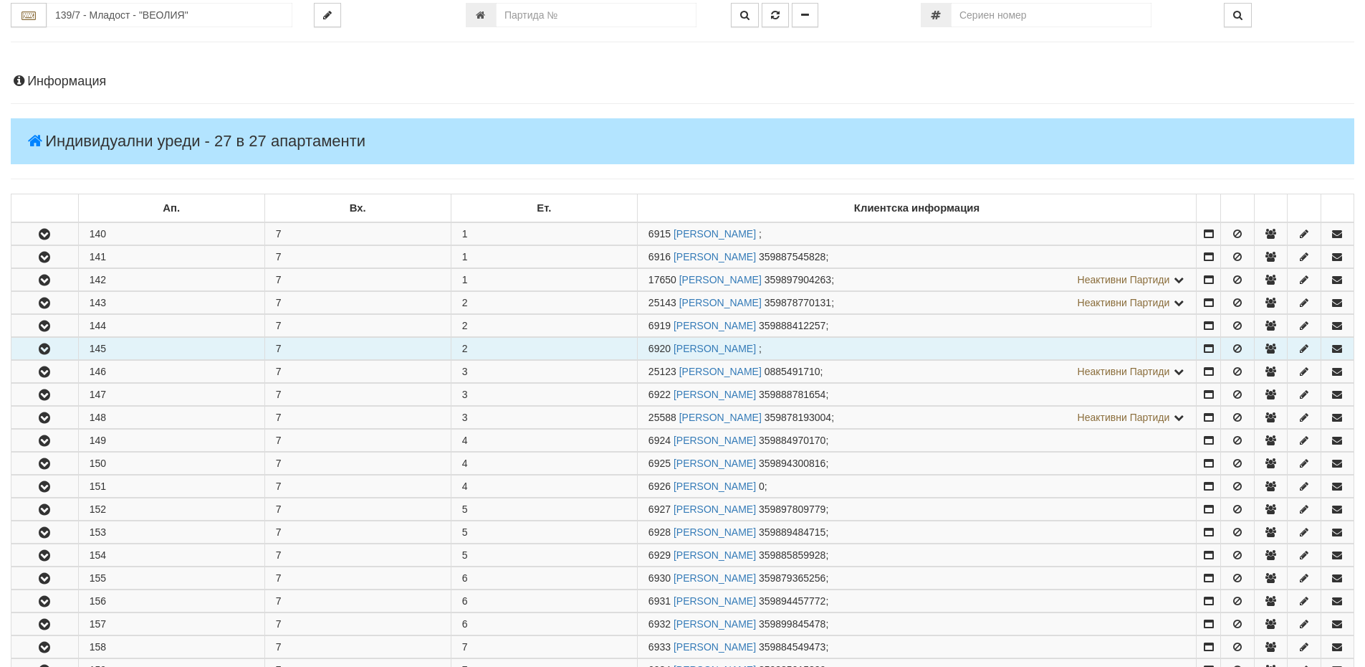
scroll to position [0, 0]
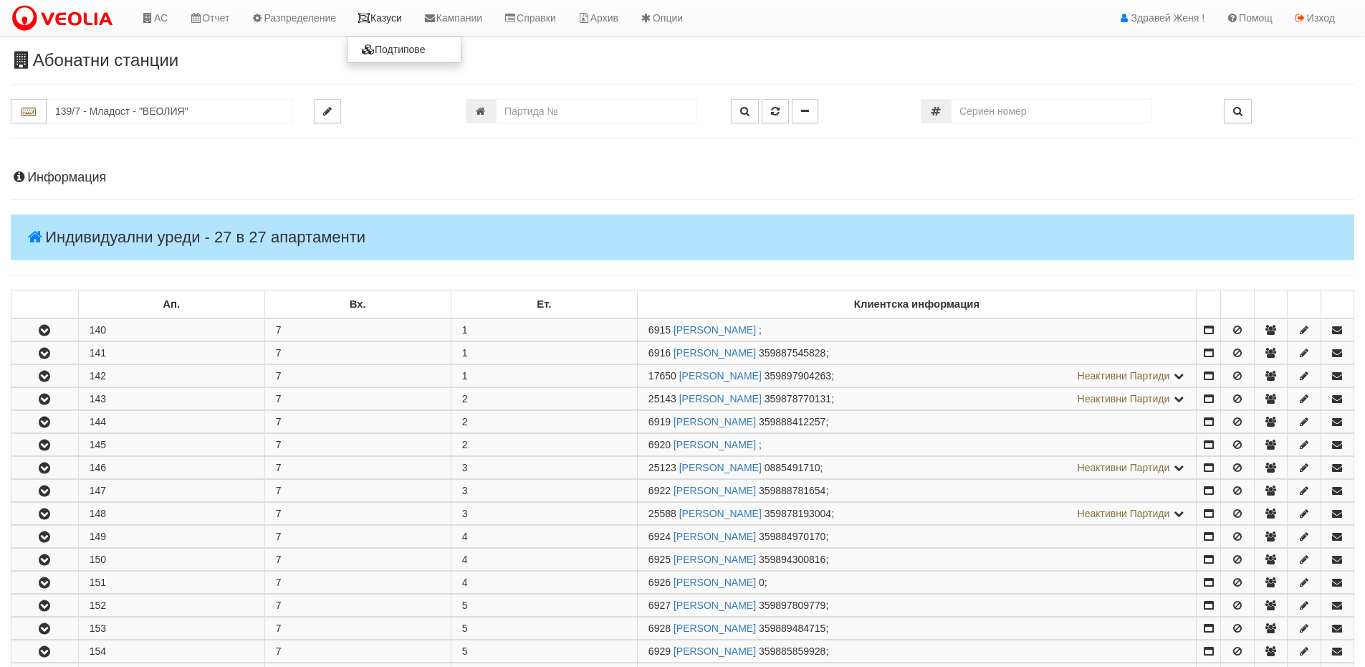
click at [371, 21] on icon at bounding box center [364, 18] width 13 height 10
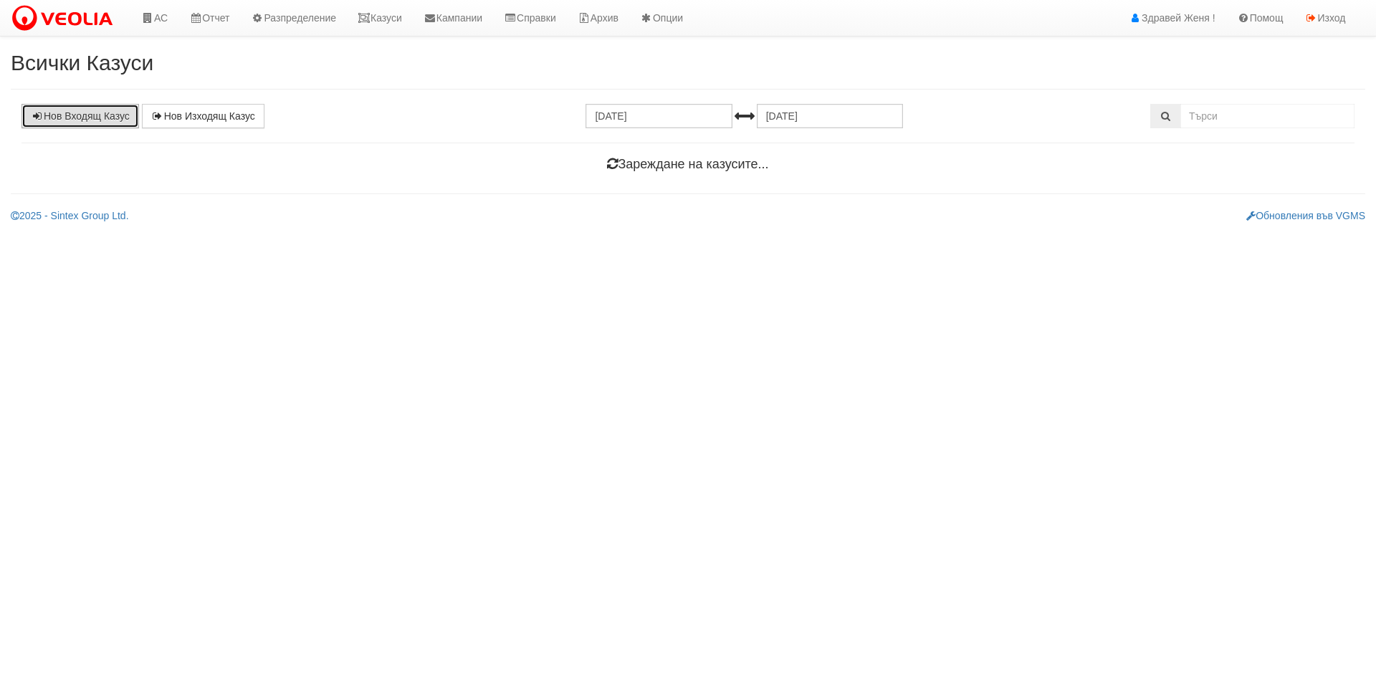
click at [75, 119] on link "Нов Входящ Казус" at bounding box center [81, 116] width 118 height 24
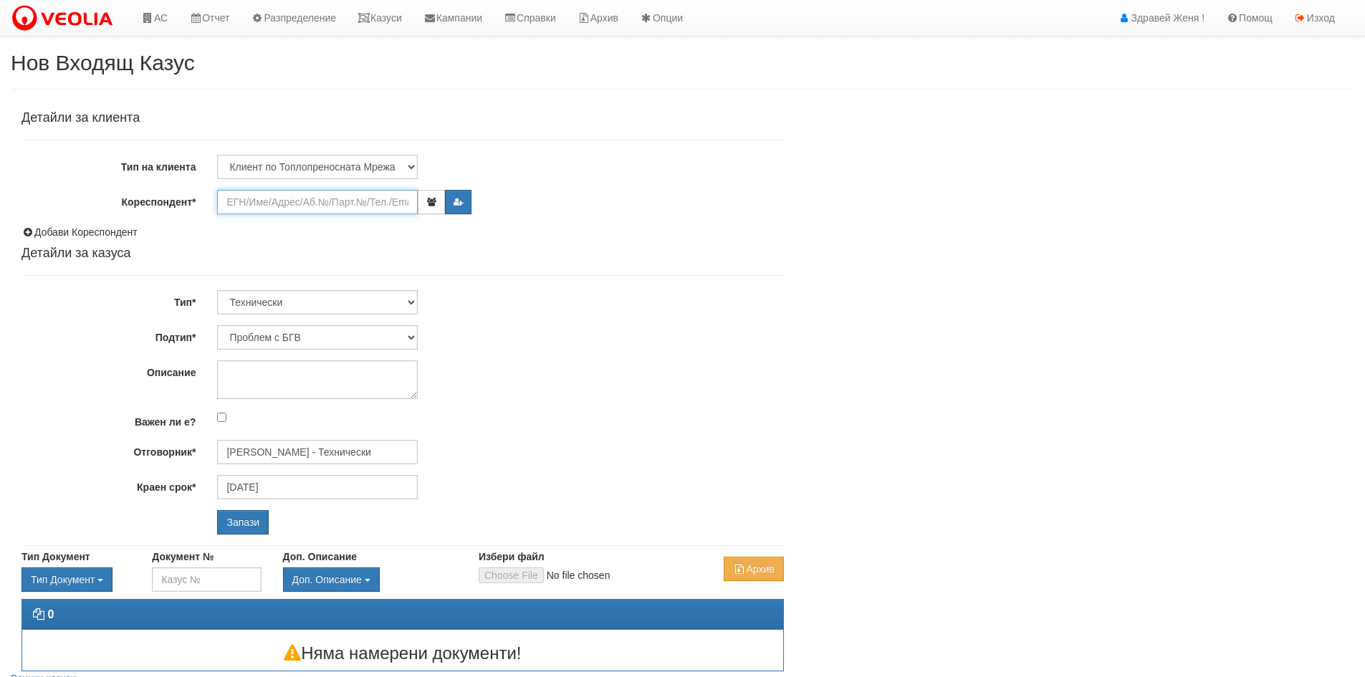
click at [267, 196] on input "Кореспондент*" at bounding box center [317, 202] width 201 height 24
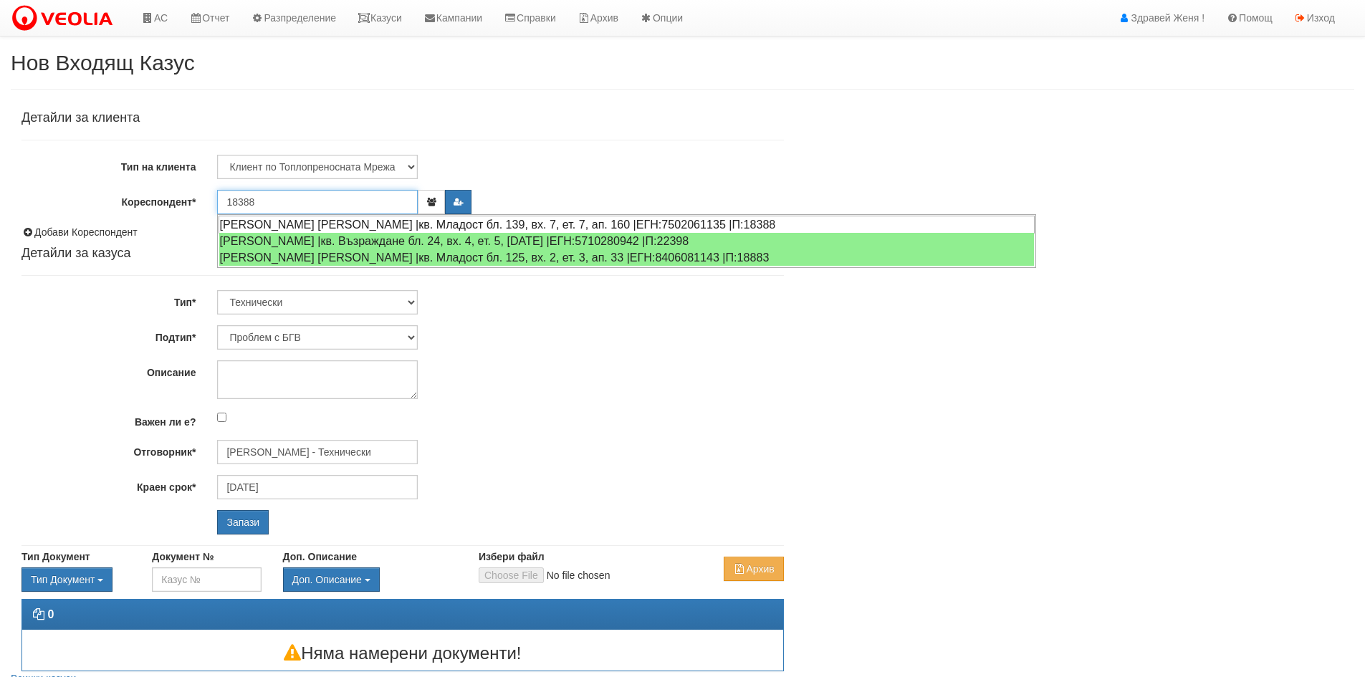
click at [381, 224] on div "СЛАВЕНА ПЕТРОВА КОЛАРОВА |кв. Младост бл. 139, вх. 7, ет. 7, ап. 160 |ЕГН:75020…" at bounding box center [627, 225] width 816 height 18
type input "СЛАВЕНА ПЕТРОВА КОЛАРОВА"
type input "[PERSON_NAME] - Технически"
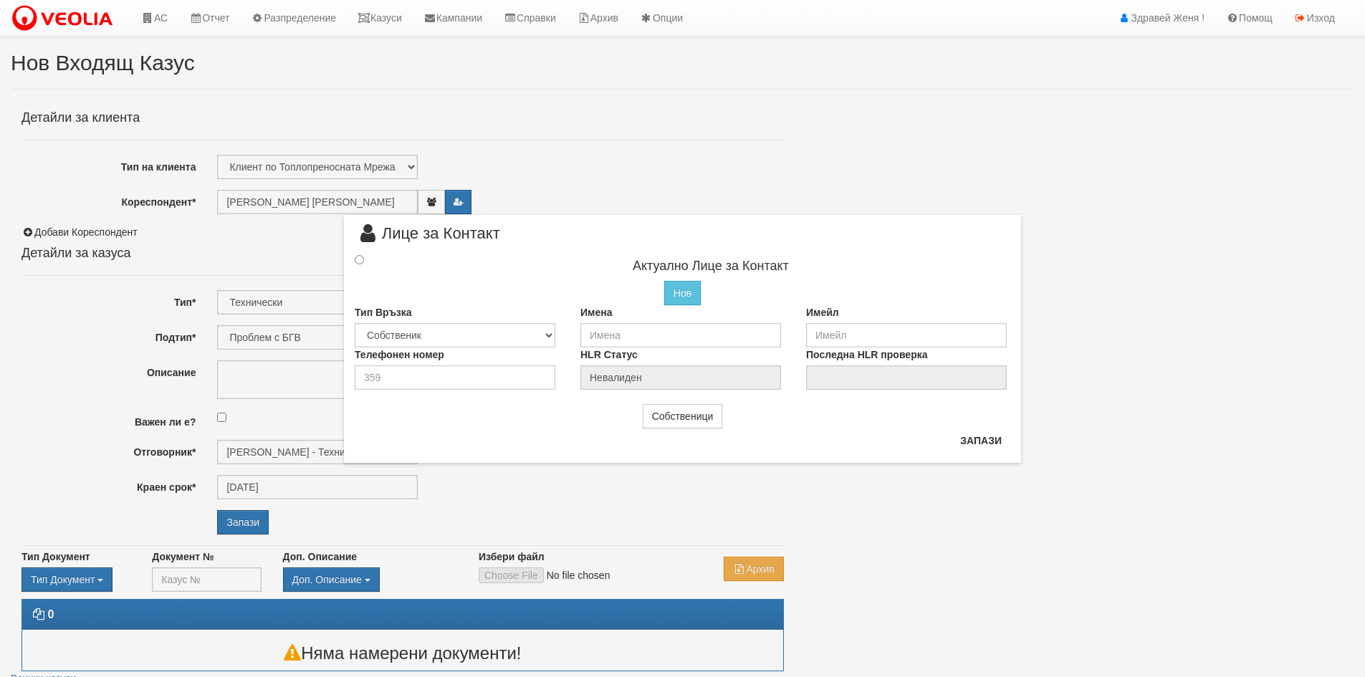
drag, startPoint x: 402, startPoint y: 201, endPoint x: 225, endPoint y: 202, distance: 177.0
click at [225, 202] on div "× Лице за Контакт Актуално Лице за Контакт Нов Промени Актуалното Лице Тип Връз…" at bounding box center [682, 338] width 1365 height 677
click at [984, 439] on button "Запази" at bounding box center [981, 440] width 59 height 23
click at [449, 378] on input "number" at bounding box center [455, 375] width 201 height 24
type input "0887741673"
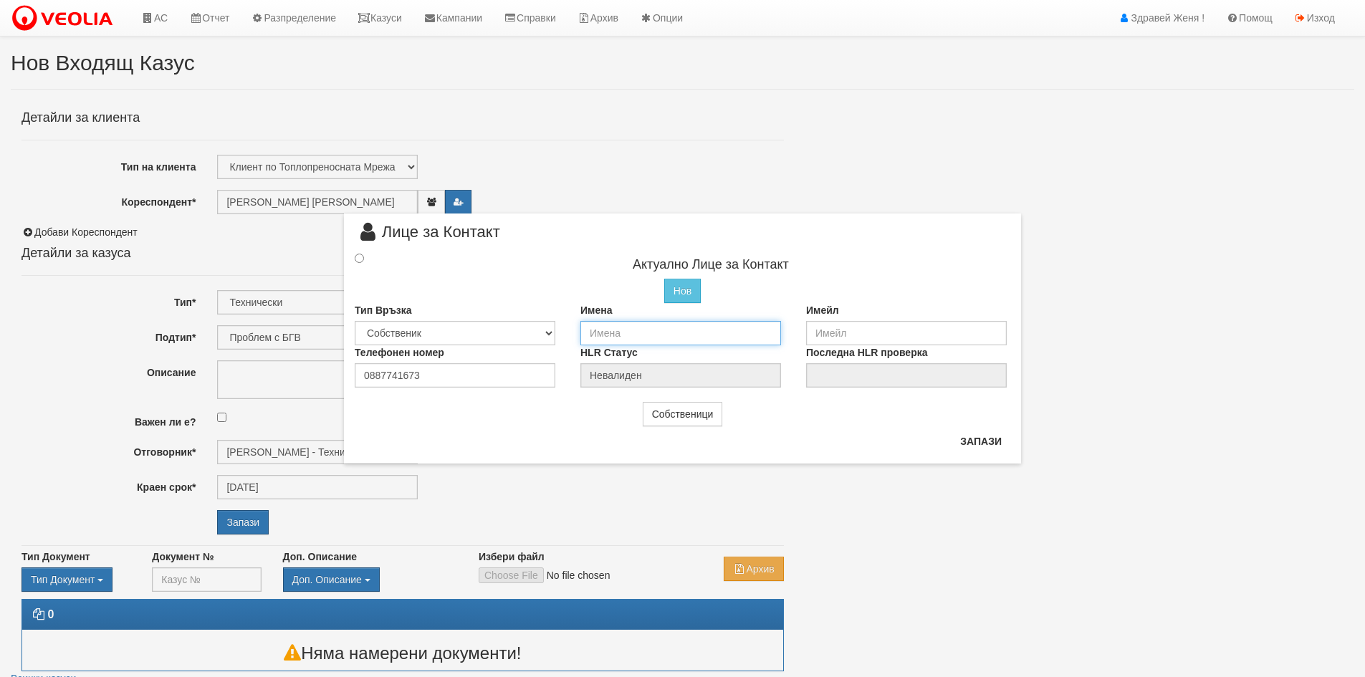
click at [631, 332] on input "text" at bounding box center [681, 333] width 201 height 24
type input "A"
type input "[PERSON_NAME]"
click at [360, 257] on input "radio" at bounding box center [359, 258] width 9 height 9
radio input "true"
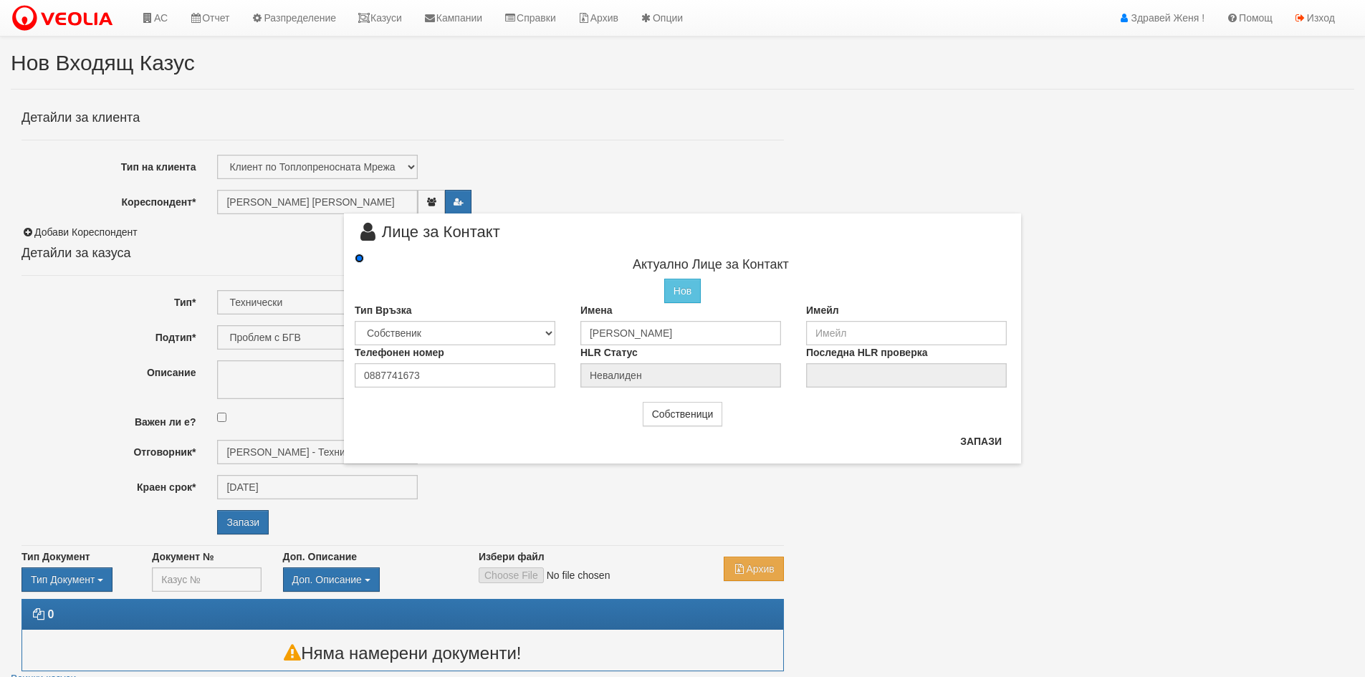
type input "[PERSON_NAME]"
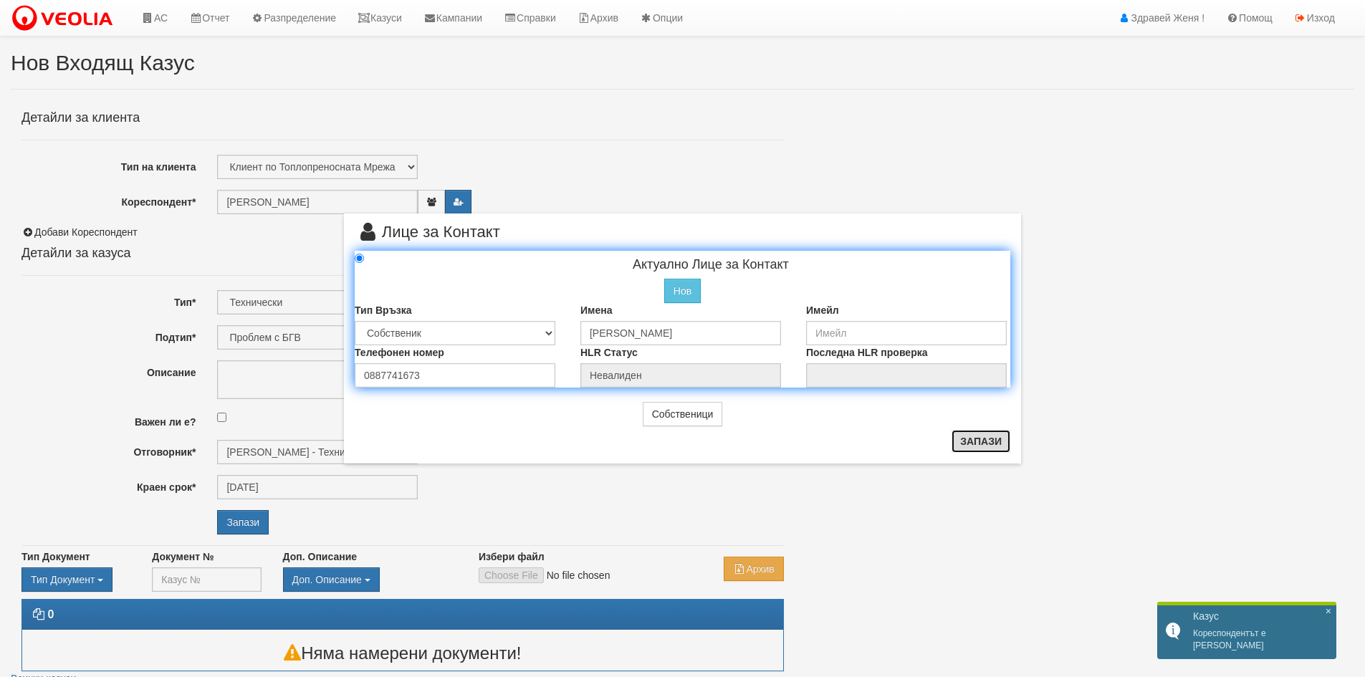
click at [973, 442] on button "Запази" at bounding box center [981, 441] width 59 height 23
radio input "true"
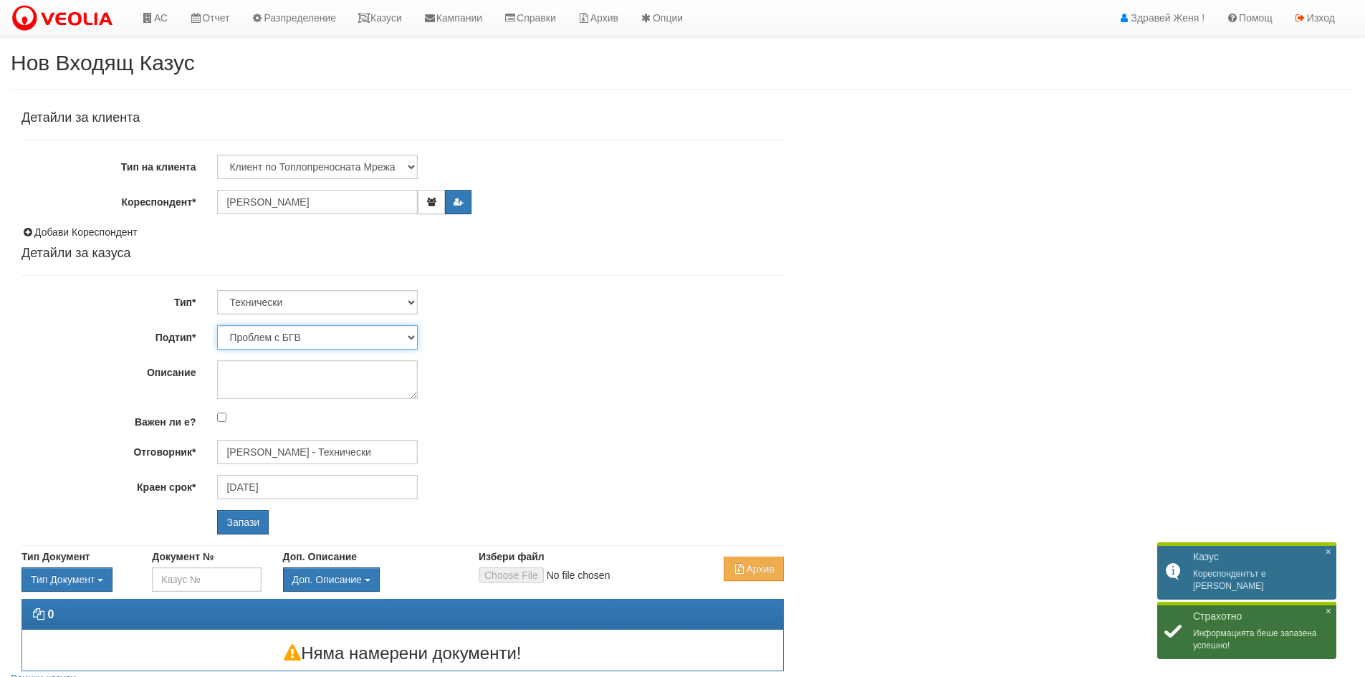
click at [409, 337] on select "Проблем с БГВ Теч ВОИ Теч БГВ Теч в АС Теч от водомер Проблем в АС Интервенция …" at bounding box center [317, 337] width 201 height 24
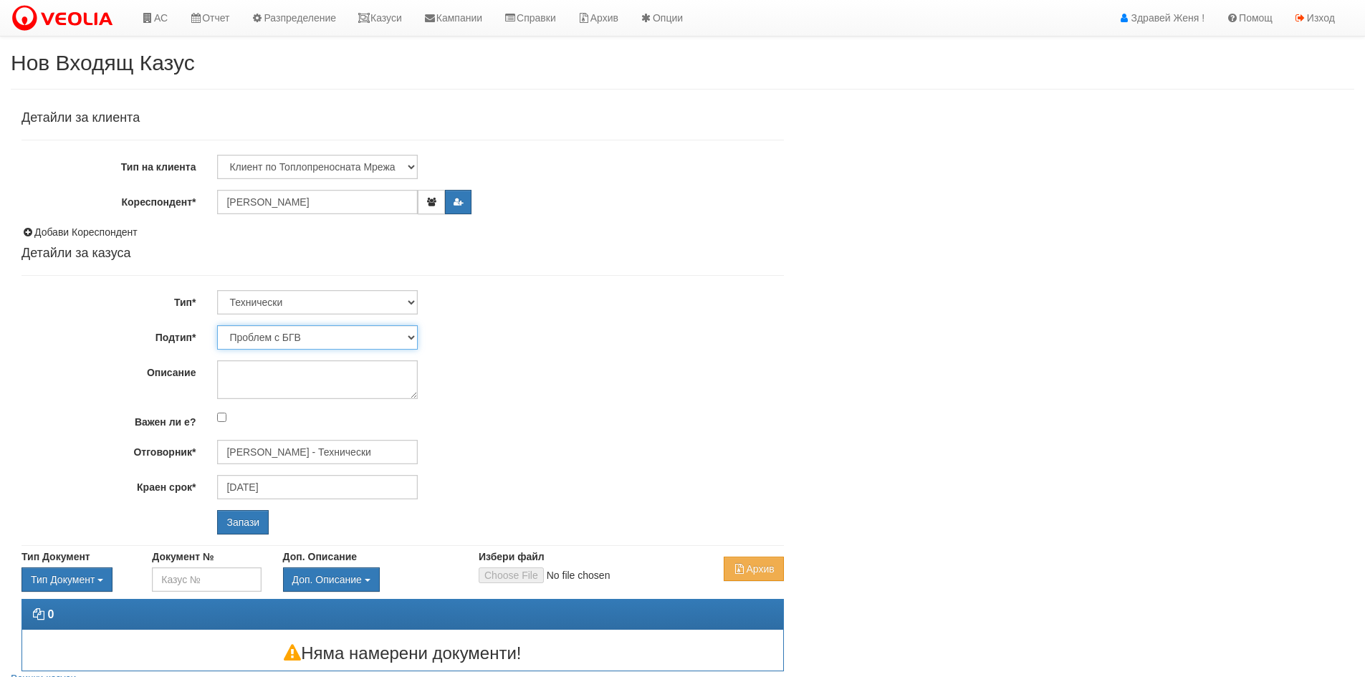
select select "Монтаж на водомер с дист. модул"
click at [217, 325] on select "Проблем с БГВ Теч ВОИ Теч БГВ Теч в АС Теч от водомер Проблем в АС Интервенция …" at bounding box center [317, 337] width 201 height 24
type input "[DATE]"
type input "[PERSON_NAME] - Технически"
click at [270, 382] on textarea "Описание" at bounding box center [317, 379] width 201 height 39
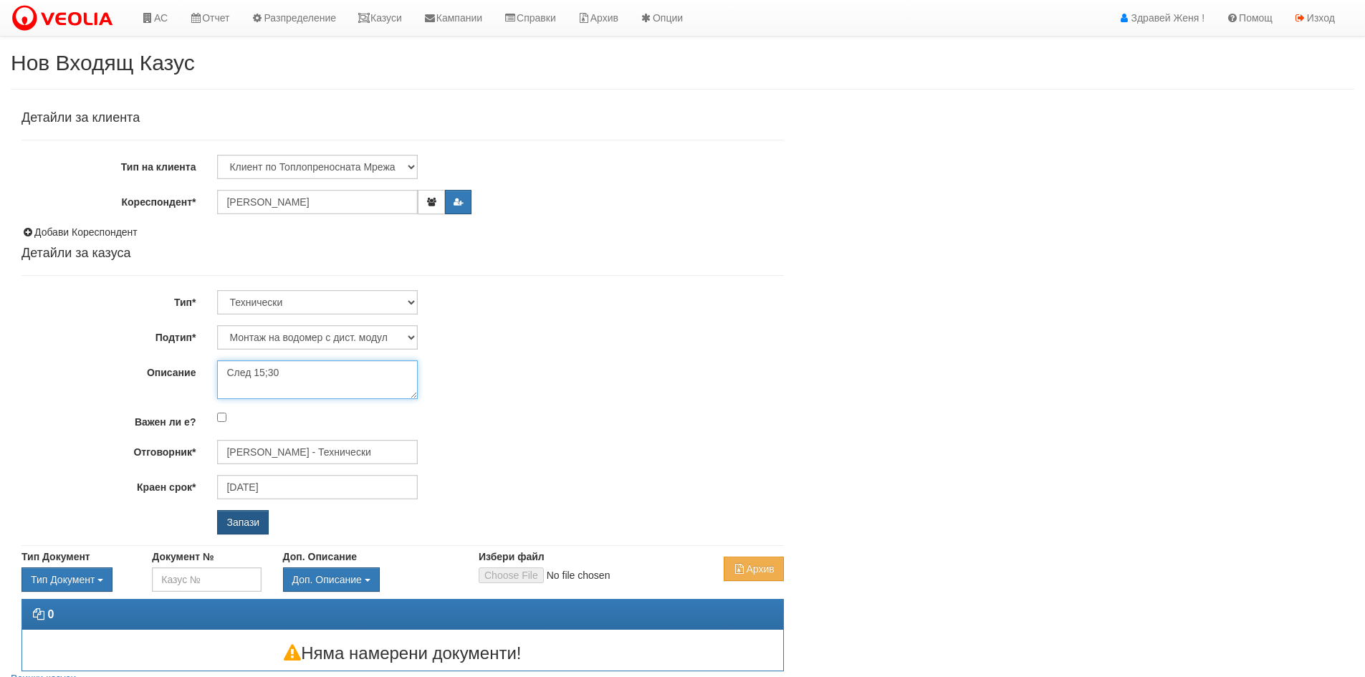
type textarea "След 15;30"
click at [249, 518] on input "Запази" at bounding box center [243, 522] width 52 height 24
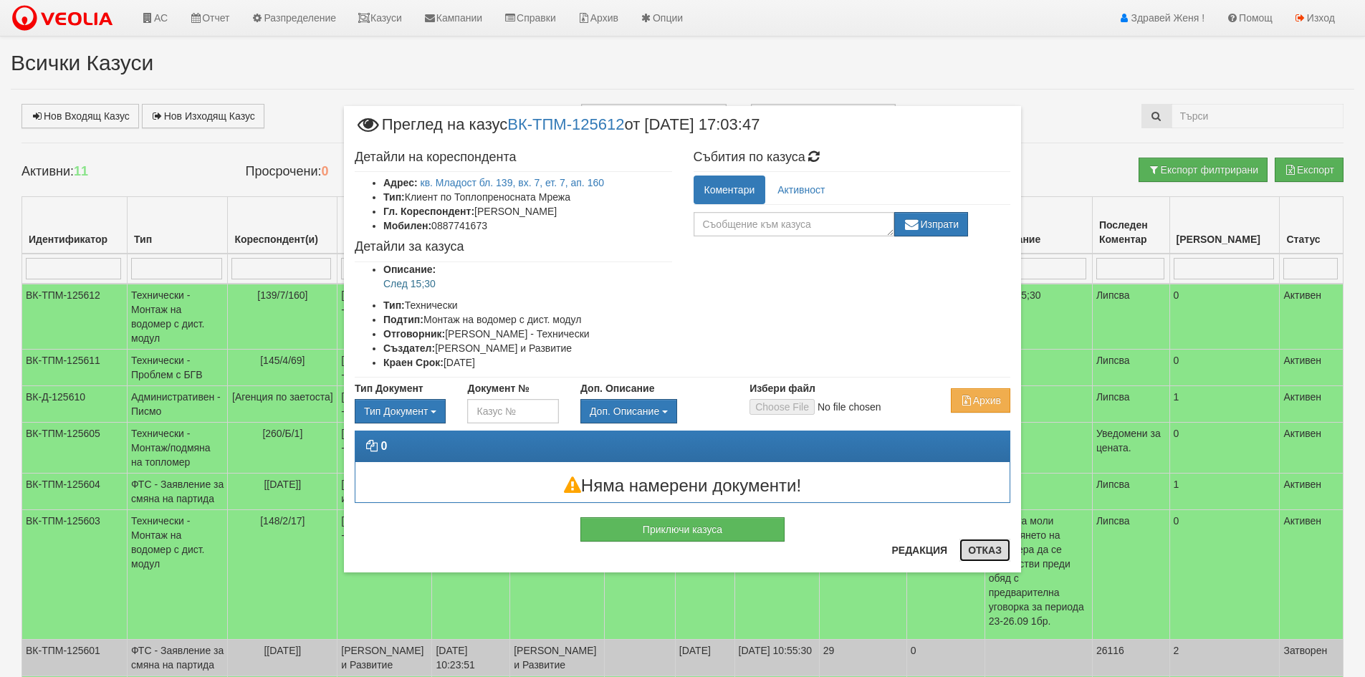
click at [998, 552] on button "Отказ" at bounding box center [985, 550] width 51 height 23
